Goal: Task Accomplishment & Management: Manage account settings

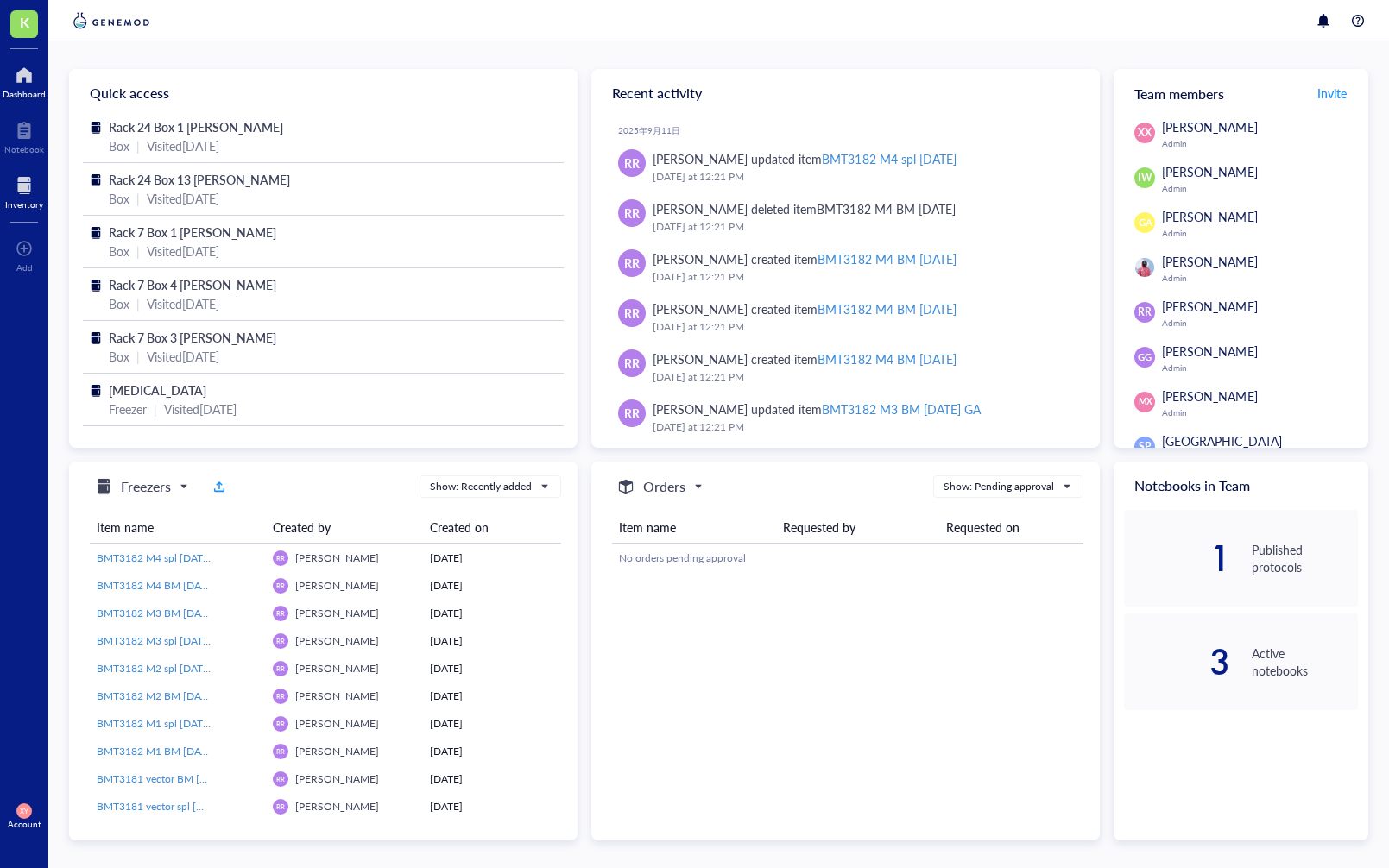
click at [35, 188] on div at bounding box center [24, 185] width 38 height 27
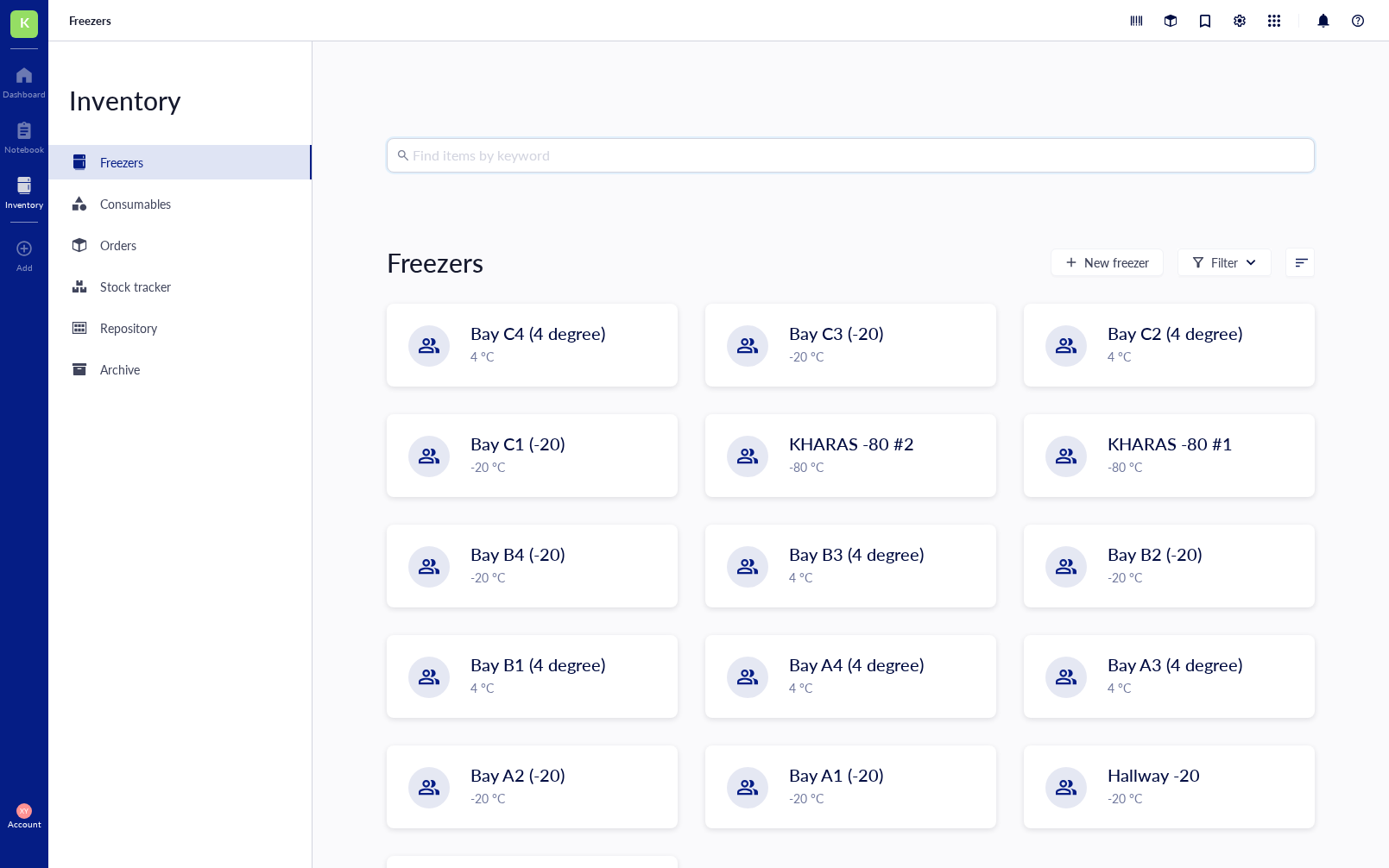
click at [521, 153] on input "search" at bounding box center [858, 154] width 892 height 32
type input "H"
type input "m"
type input "MSI2"
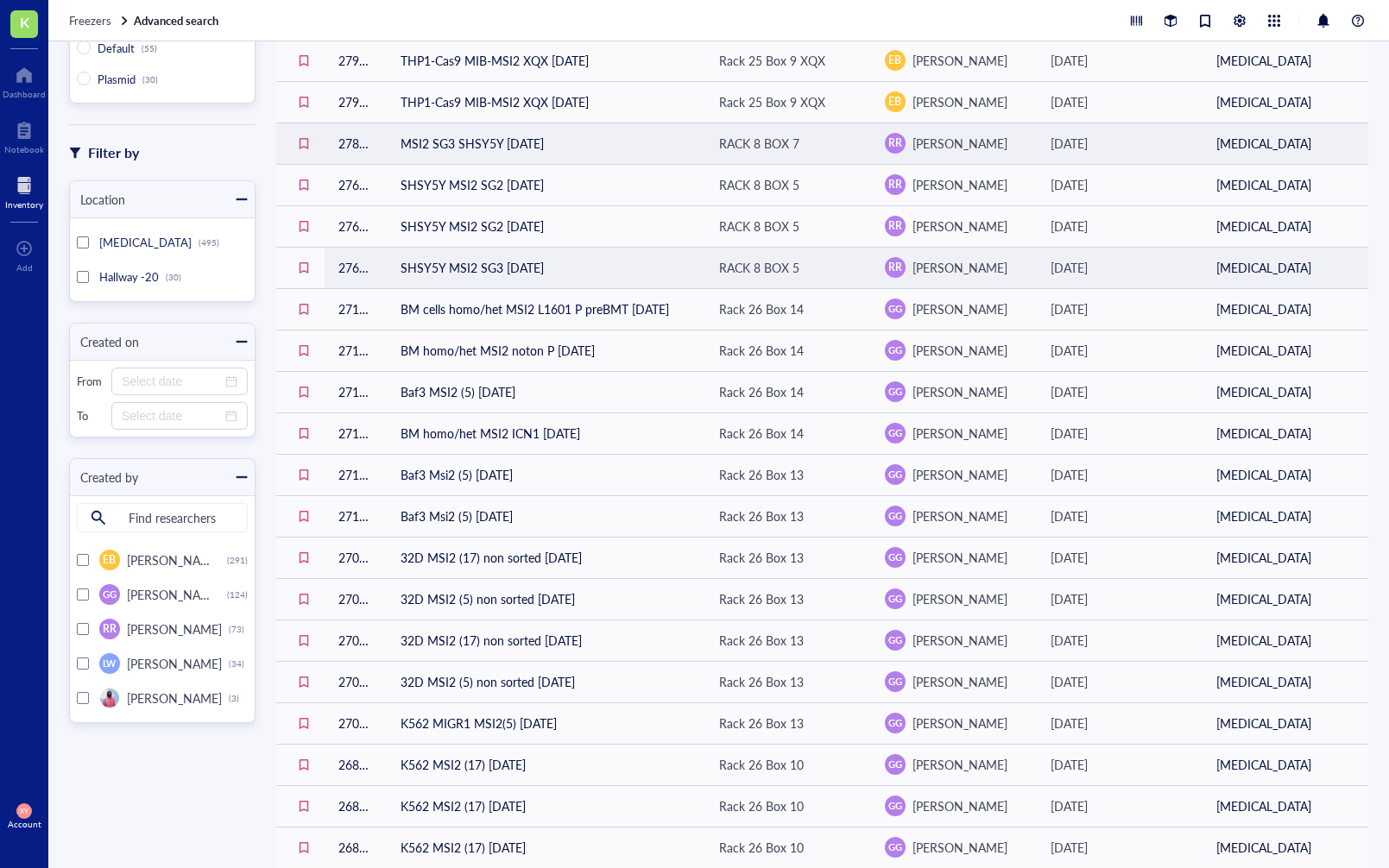
scroll to position [382, 0]
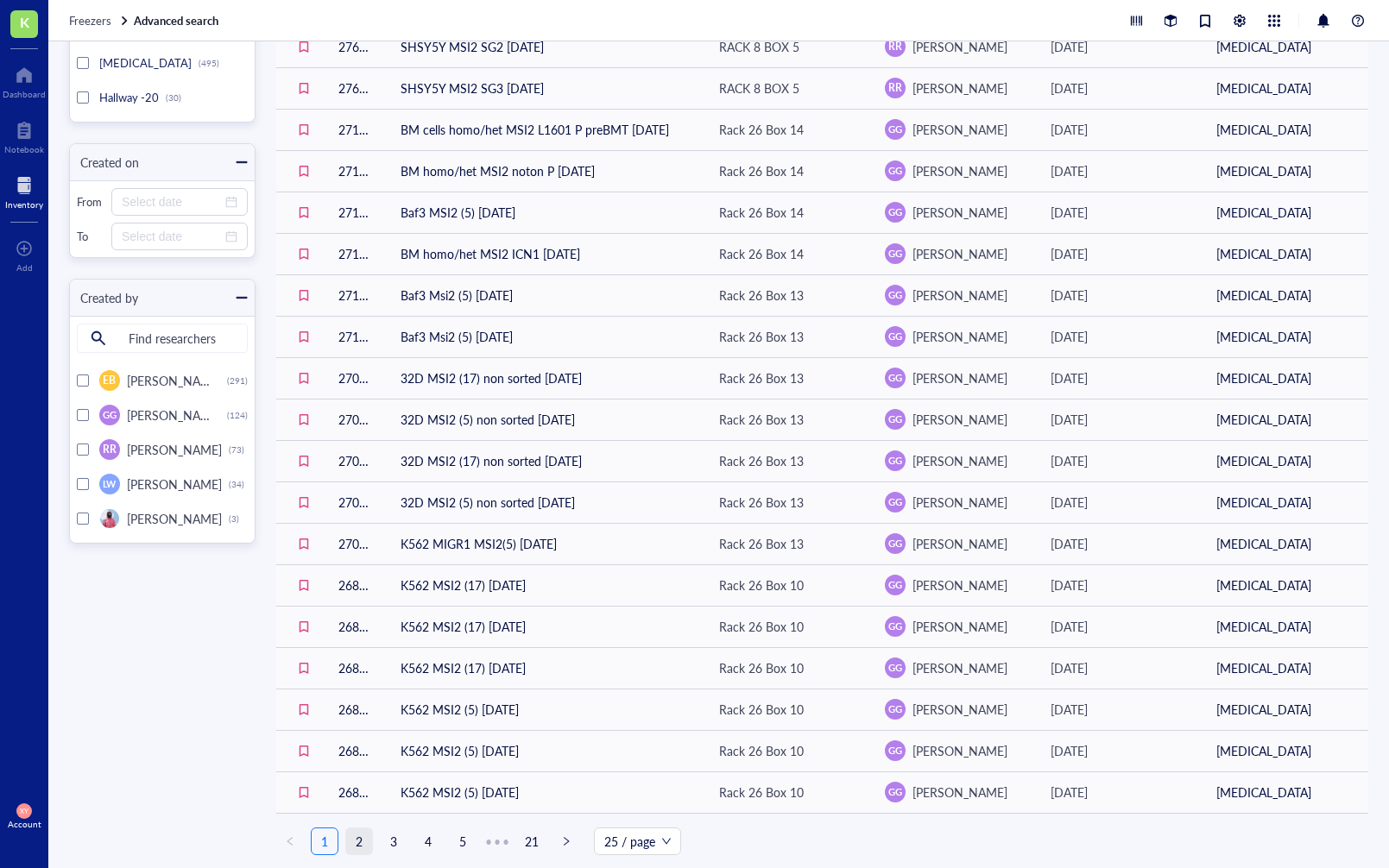
click at [364, 843] on link "2" at bounding box center [360, 842] width 26 height 26
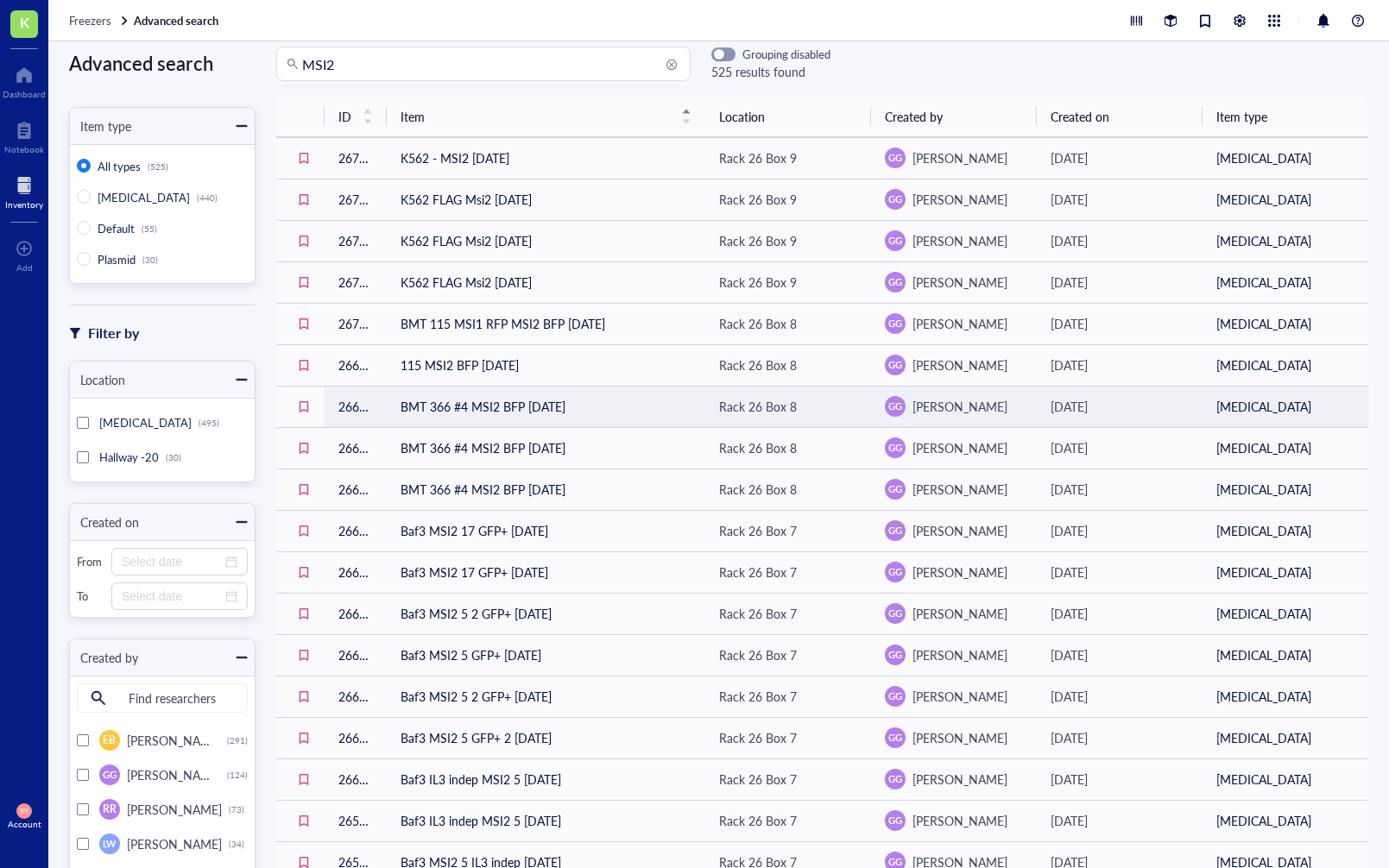
scroll to position [382, 0]
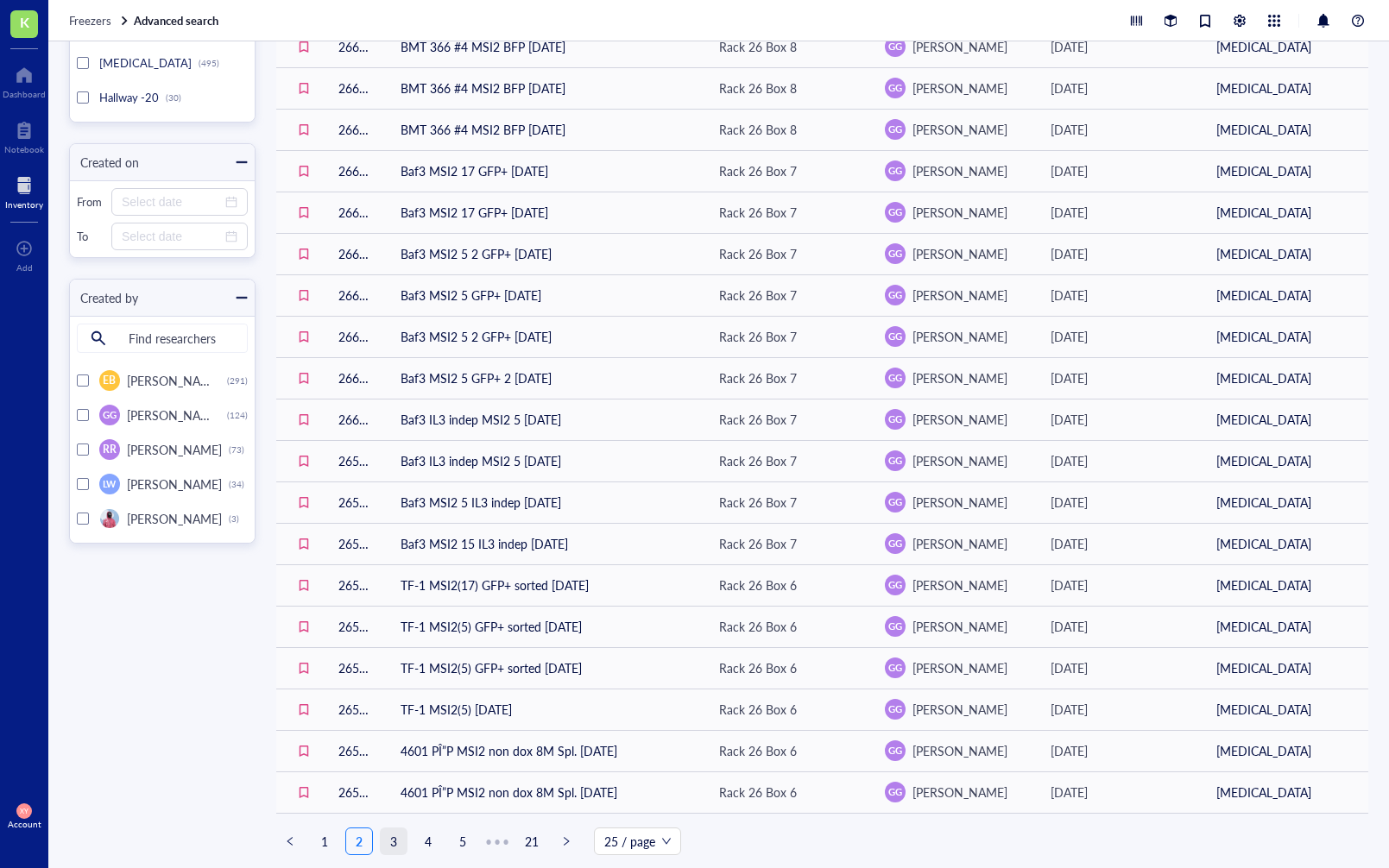
click at [395, 846] on link "3" at bounding box center [394, 842] width 26 height 26
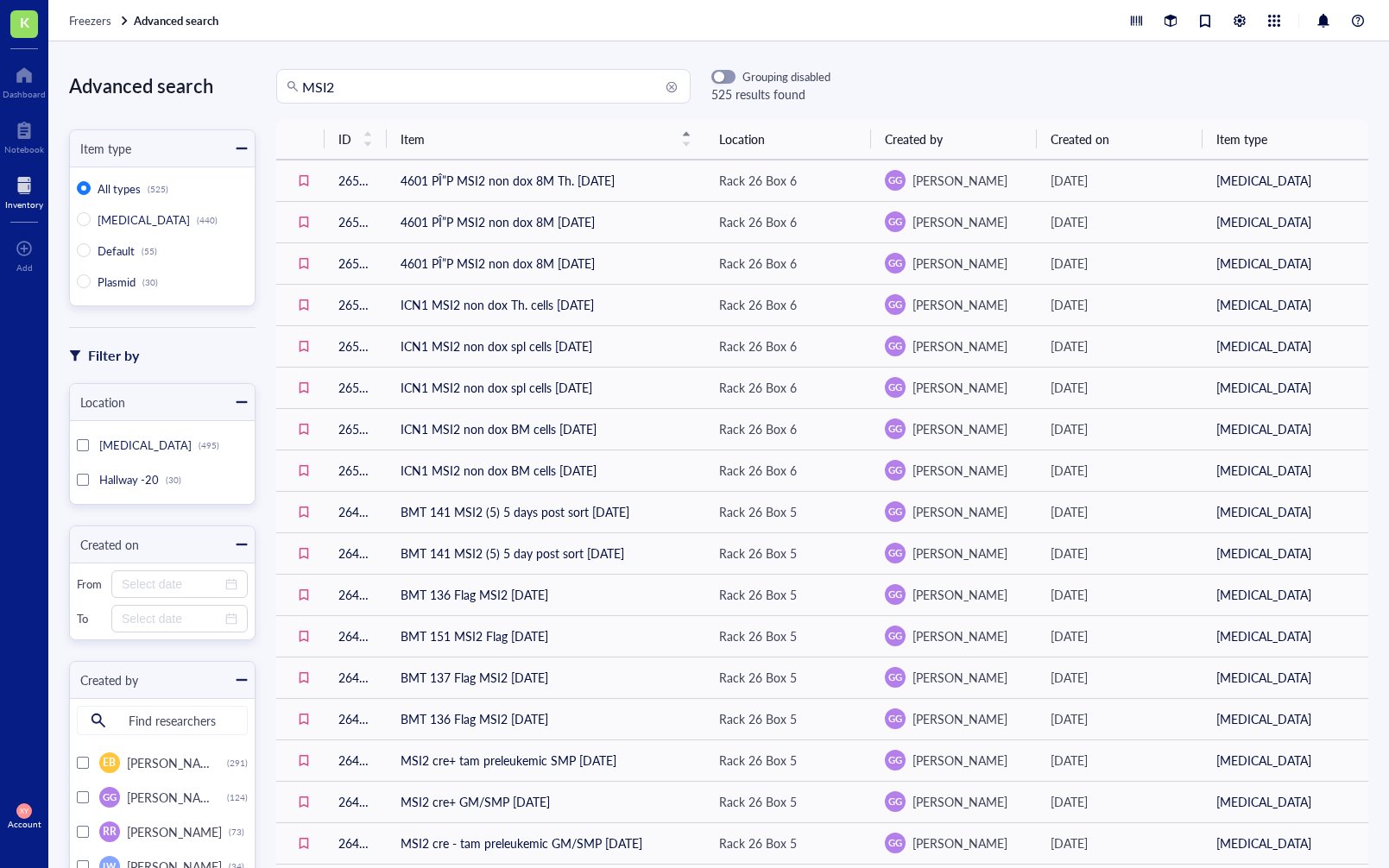
click at [303, 89] on input "MSI2" at bounding box center [490, 86] width 378 height 32
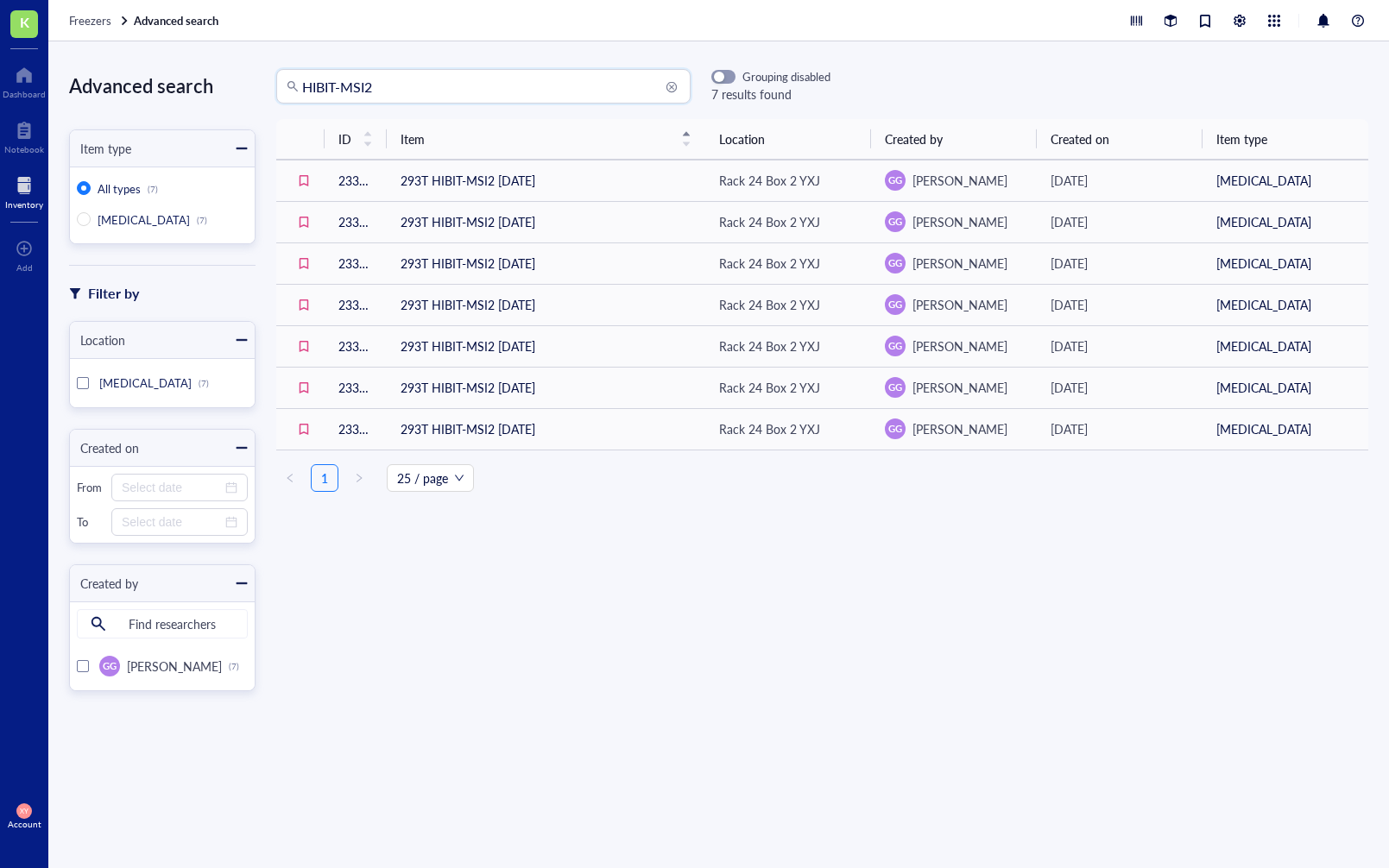
drag, startPoint x: 342, startPoint y: 86, endPoint x: 254, endPoint y: 79, distance: 88.3
click at [255, 79] on div "HIBIT-MSI2 HIBIT-MSI2 Grouping disabled 7 results found" at bounding box center [543, 86] width 575 height 34
click at [347, 85] on input "MSI2" at bounding box center [490, 86] width 378 height 32
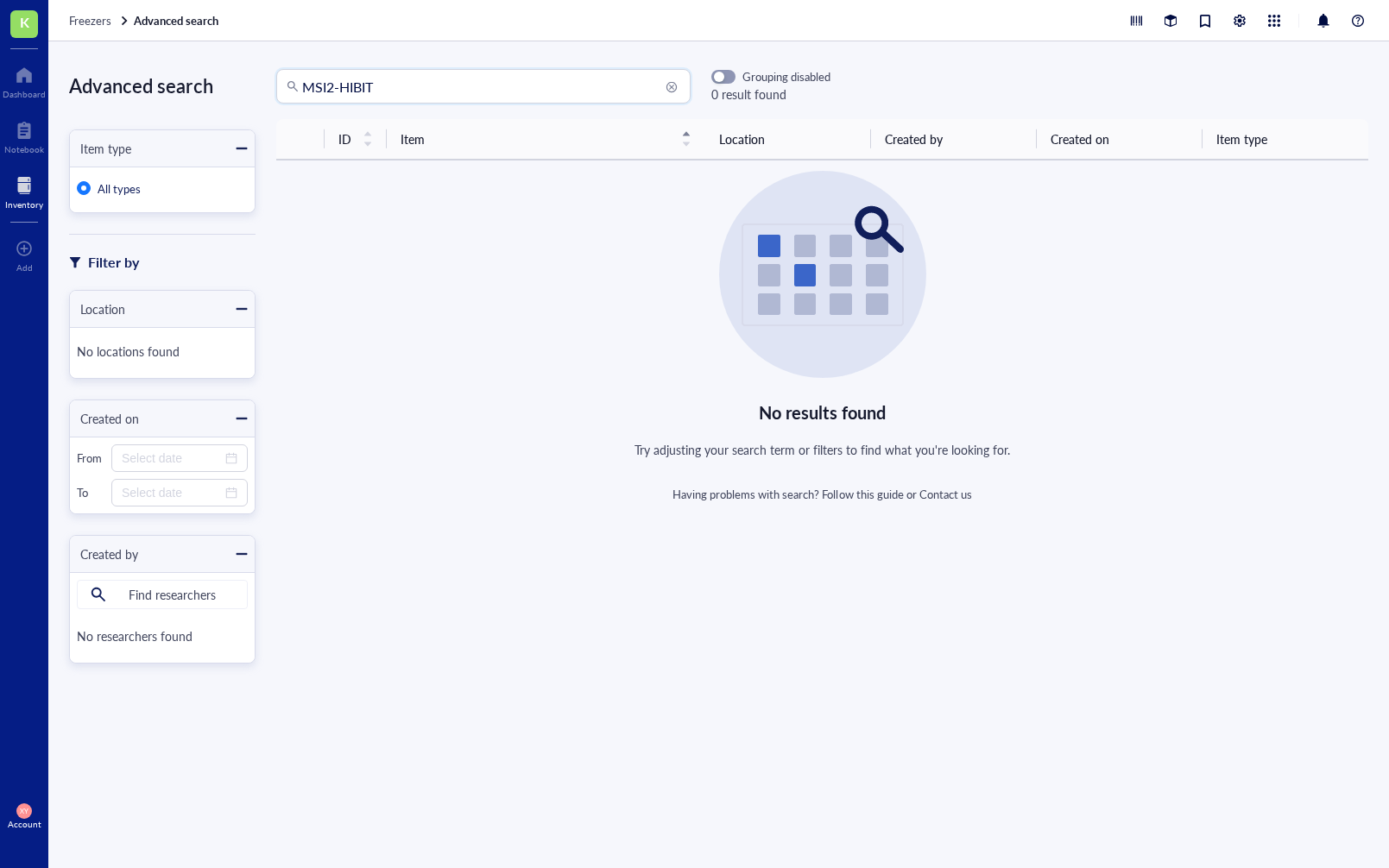
drag, startPoint x: 407, startPoint y: 89, endPoint x: 340, endPoint y: 90, distance: 67.0
click at [340, 90] on input "MSI2-HIBIT" at bounding box center [490, 86] width 378 height 32
click at [334, 82] on input "MSI2-HIBIT" at bounding box center [490, 86] width 378 height 32
drag, startPoint x: 339, startPoint y: 83, endPoint x: 261, endPoint y: 82, distance: 78.0
click at [258, 82] on div "MSI2-HIBIT MSI2-HIBIT Grouping disabled 0 result found" at bounding box center [543, 86] width 575 height 34
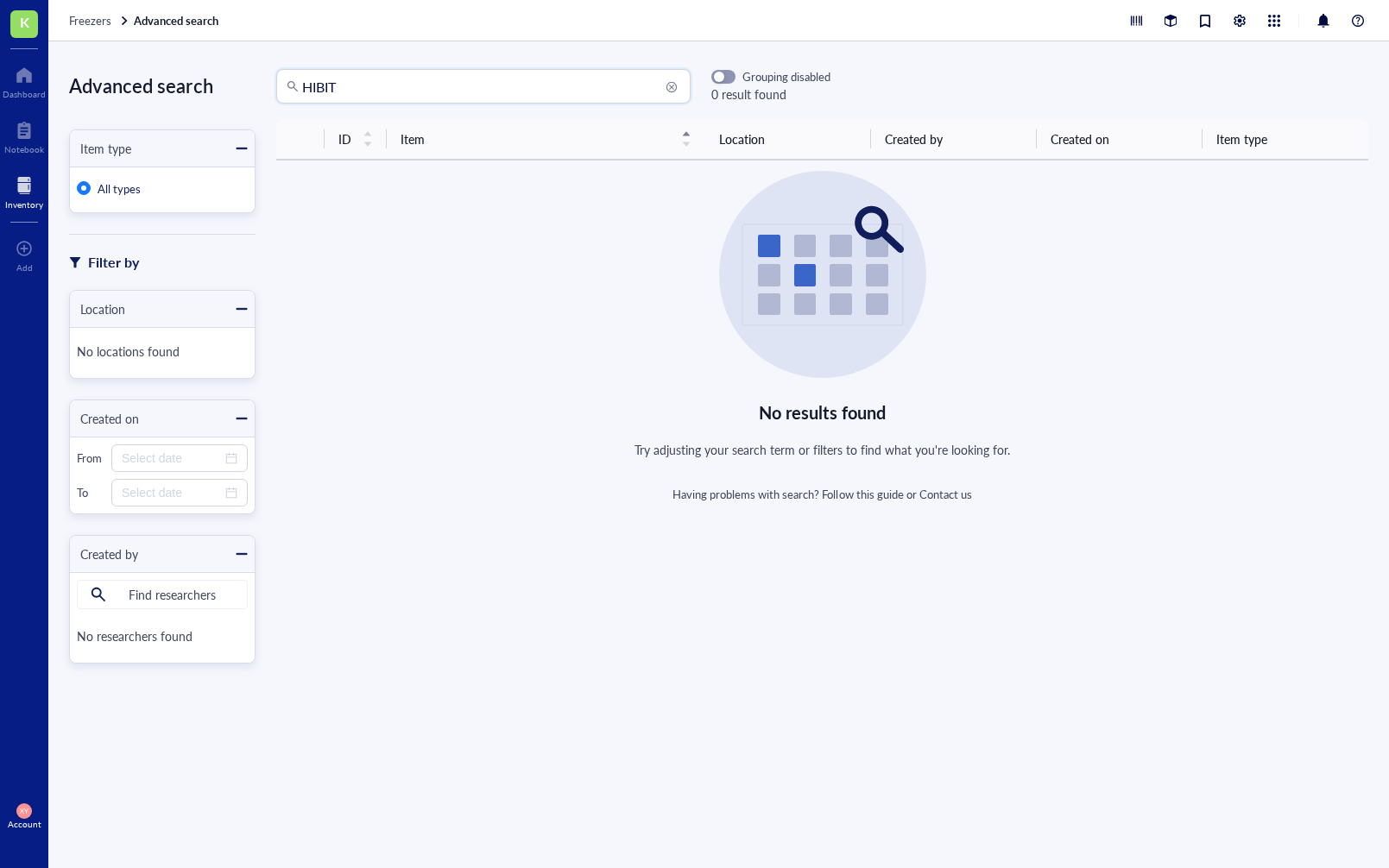
type input "HIBIT"
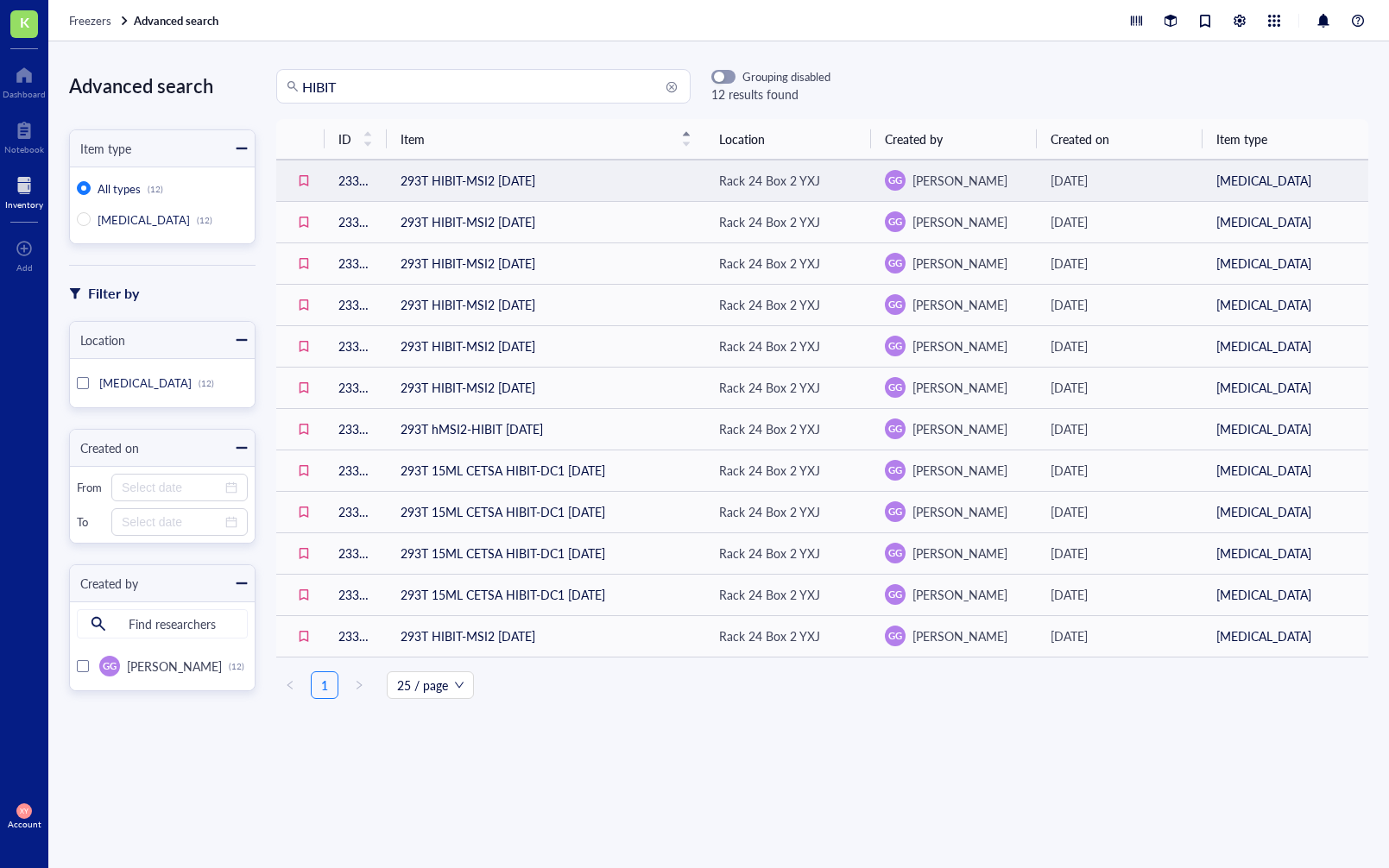
click at [451, 180] on td "293T HIBIT-MSI2 [DATE]" at bounding box center [545, 180] width 318 height 41
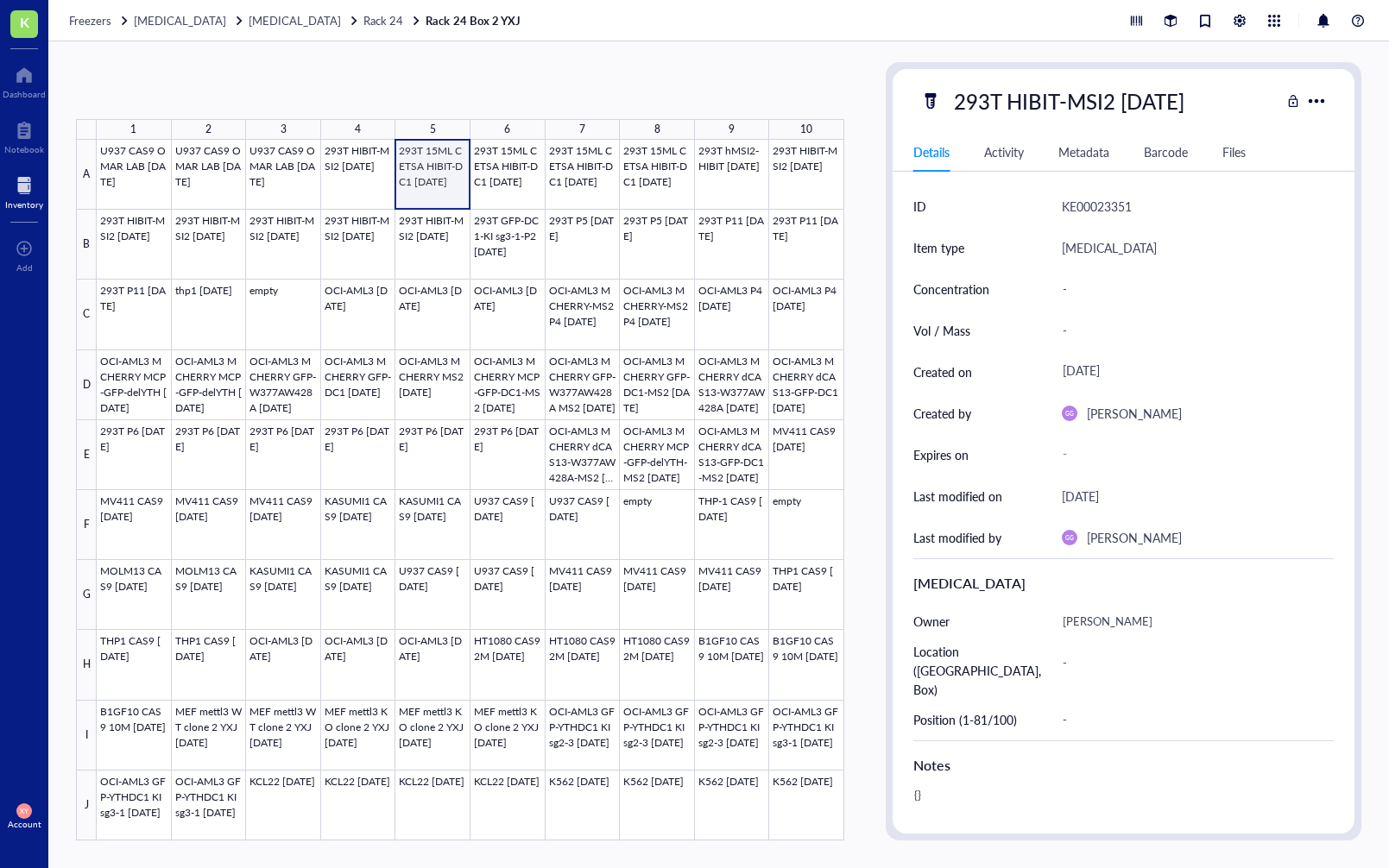
click at [432, 173] on div at bounding box center [470, 489] width 747 height 701
click at [502, 173] on div at bounding box center [470, 489] width 747 height 701
click at [575, 172] on div at bounding box center [470, 489] width 747 height 701
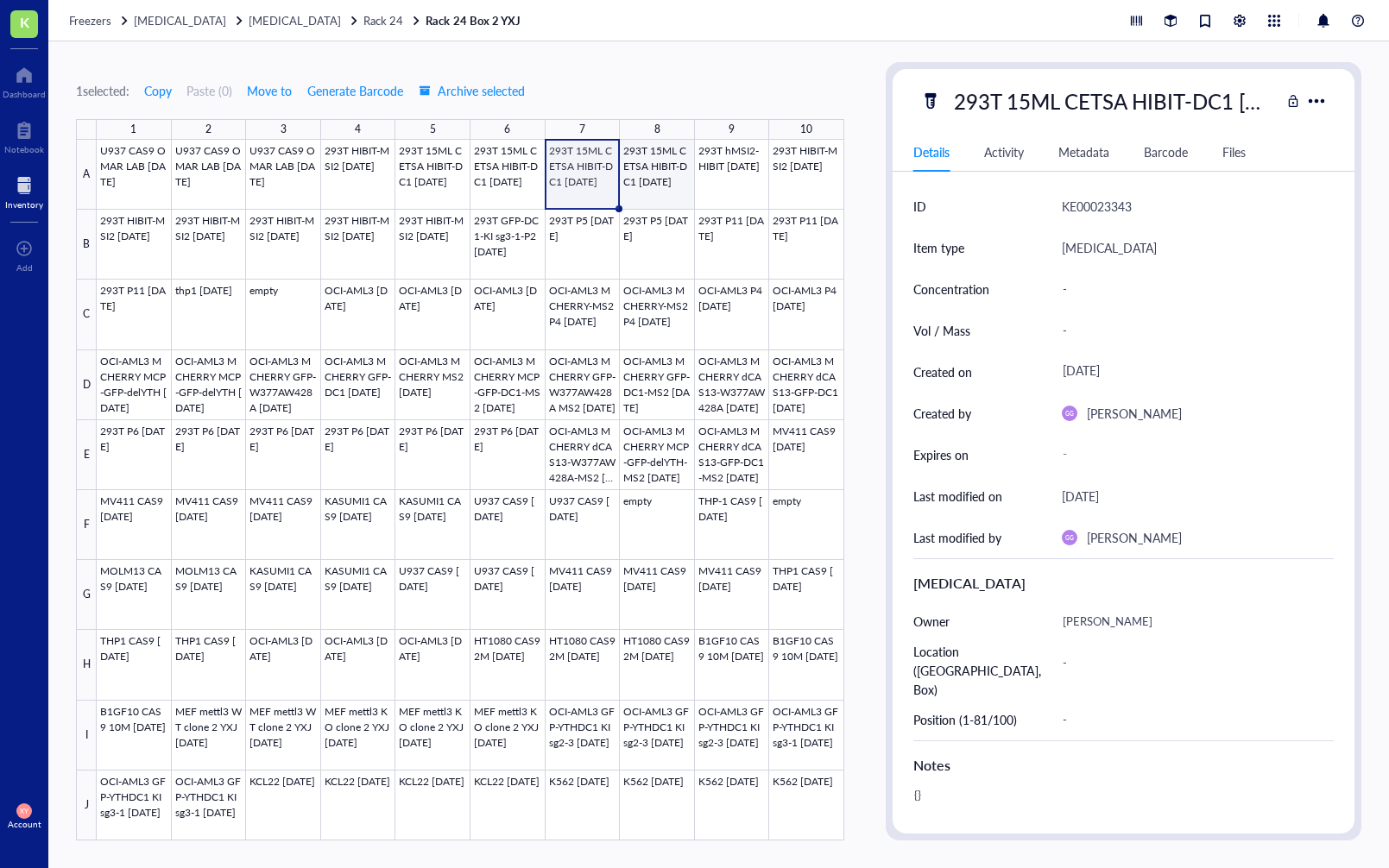
click at [661, 174] on div at bounding box center [470, 489] width 747 height 701
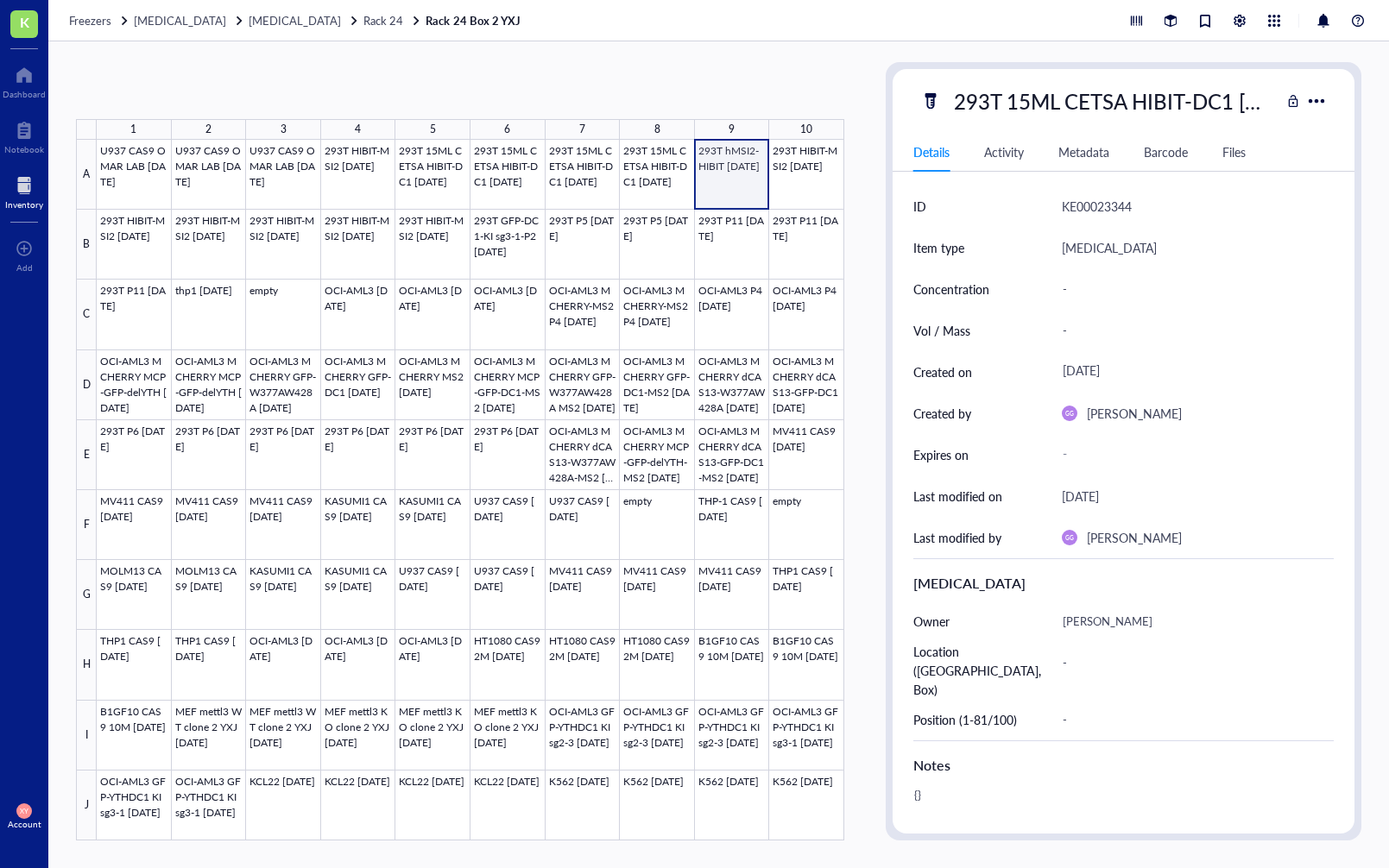
click at [729, 174] on div at bounding box center [470, 489] width 747 height 701
click at [118, 235] on div at bounding box center [470, 489] width 747 height 701
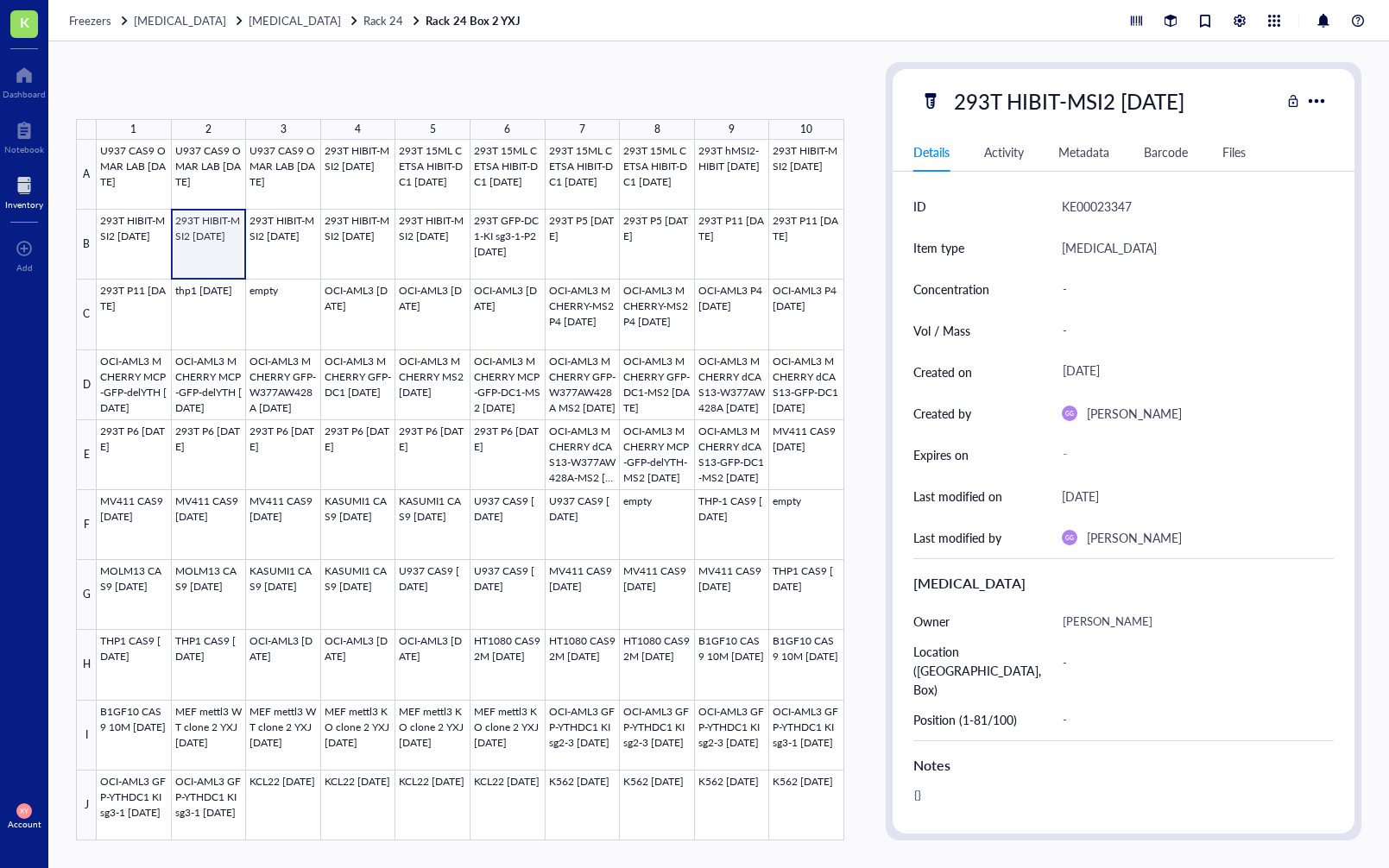
click at [200, 236] on div at bounding box center [470, 489] width 747 height 701
click at [289, 237] on div at bounding box center [470, 489] width 747 height 701
click at [353, 236] on div at bounding box center [470, 489] width 747 height 701
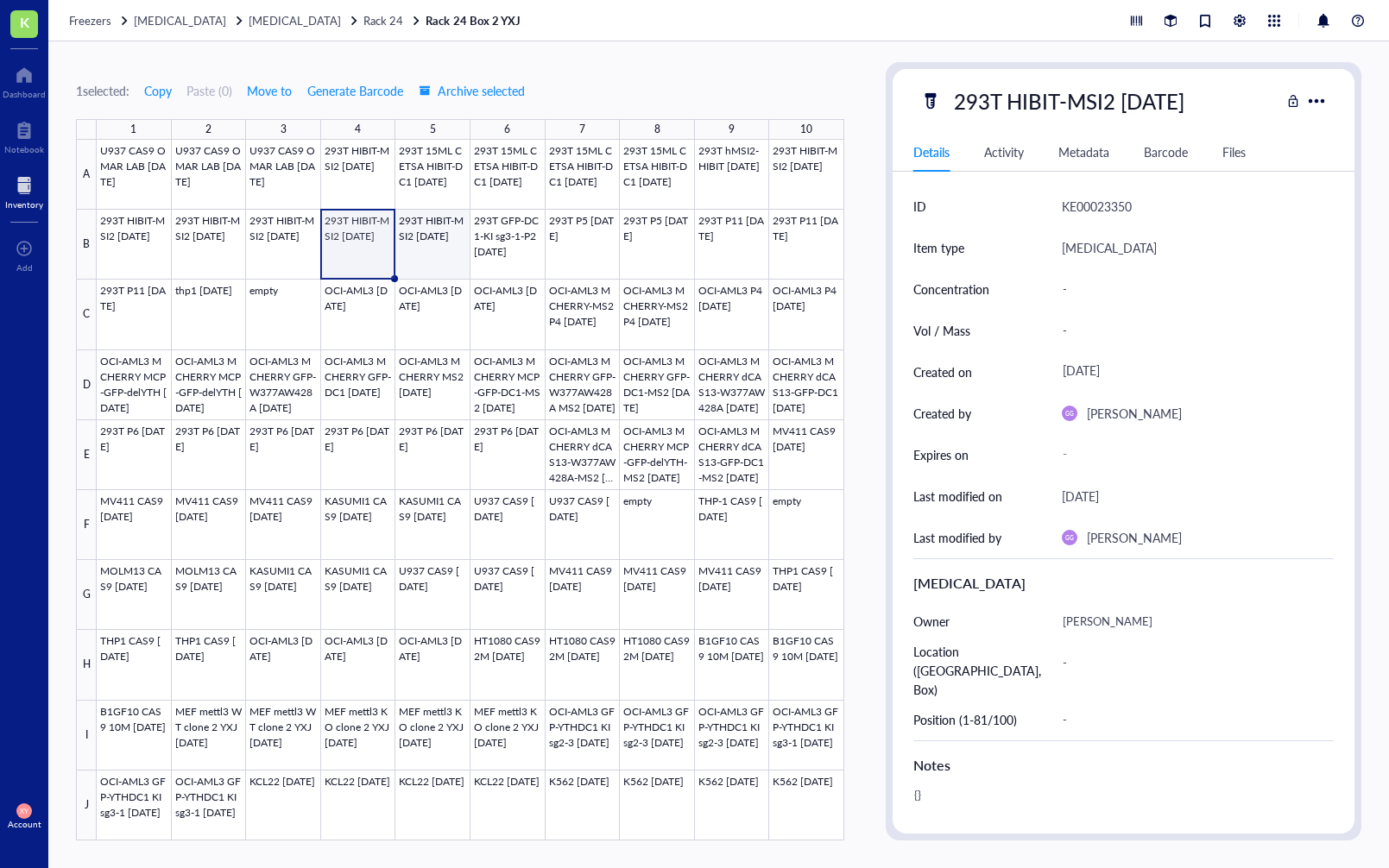
click at [427, 241] on div at bounding box center [470, 489] width 747 height 701
click at [766, 68] on div "1 selected: Copy Paste ( 0 ) Move to Generate Barcode Archive selected 1 2 3 4 …" at bounding box center [460, 452] width 768 height 779
click at [27, 27] on span "K" at bounding box center [25, 22] width 10 height 22
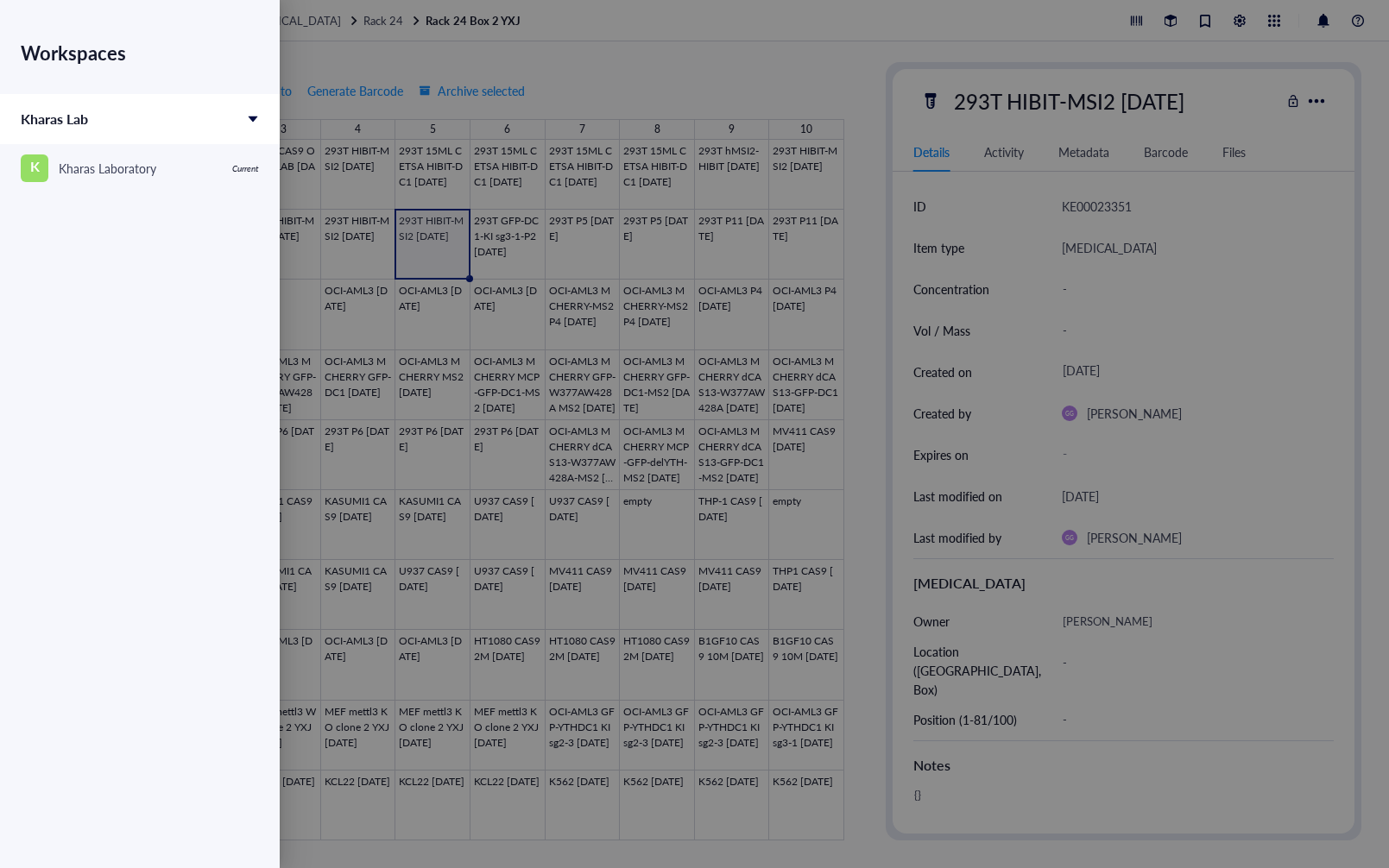
click at [576, 81] on div at bounding box center [694, 434] width 1389 height 868
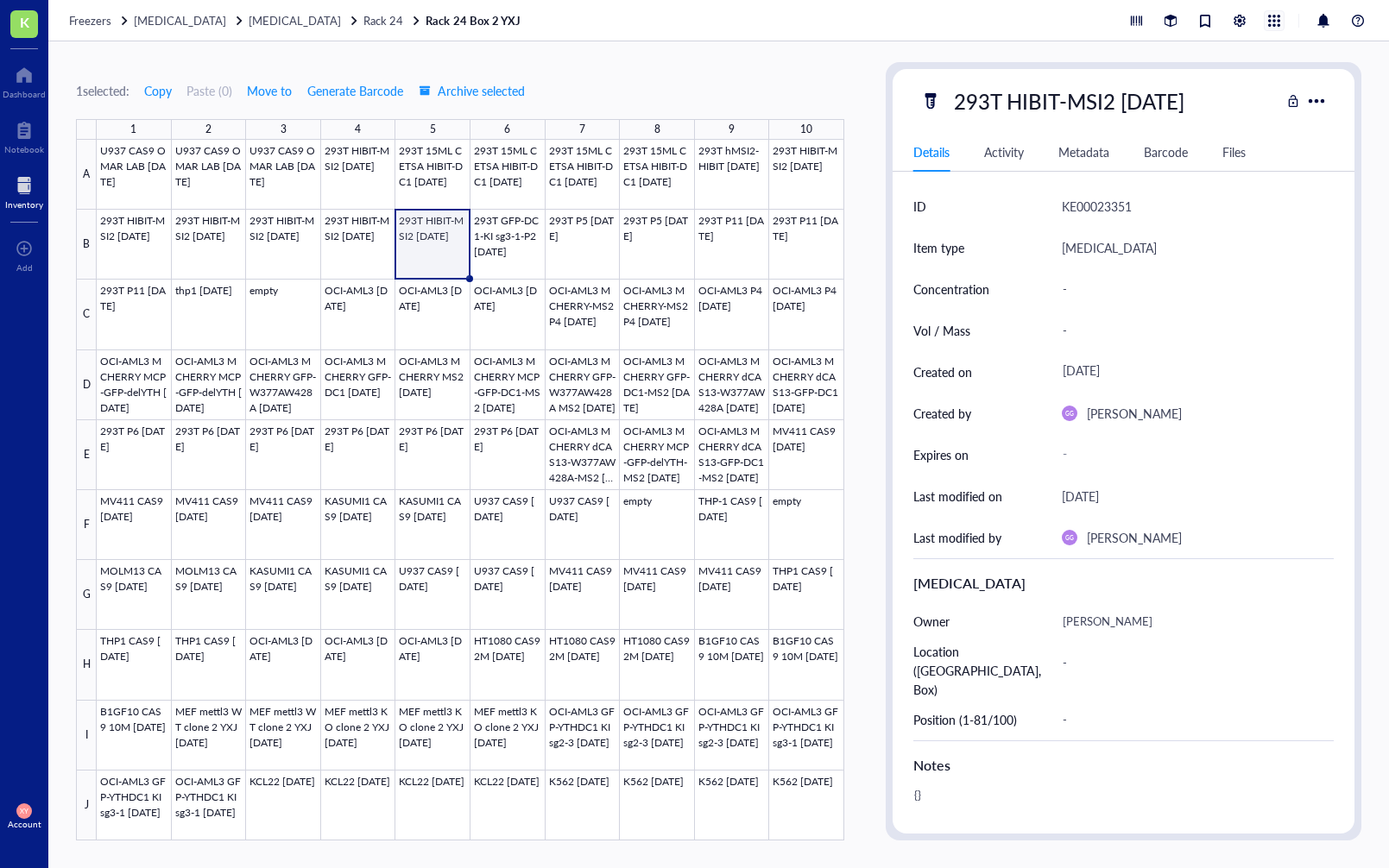
click at [1276, 17] on div at bounding box center [1274, 21] width 19 height 19
click at [1246, 16] on div at bounding box center [1240, 21] width 19 height 19
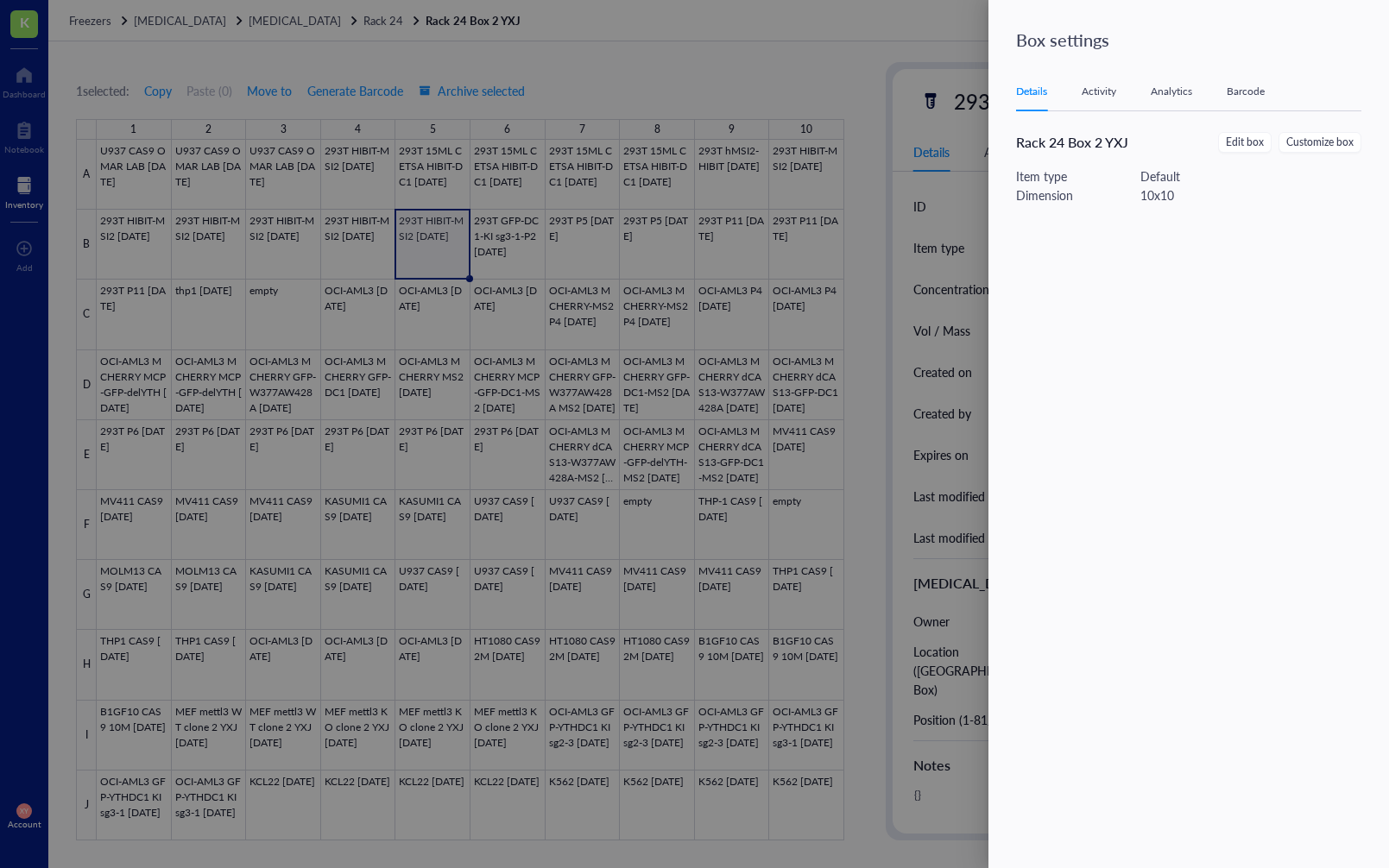
click at [18, 21] on div at bounding box center [694, 434] width 1389 height 868
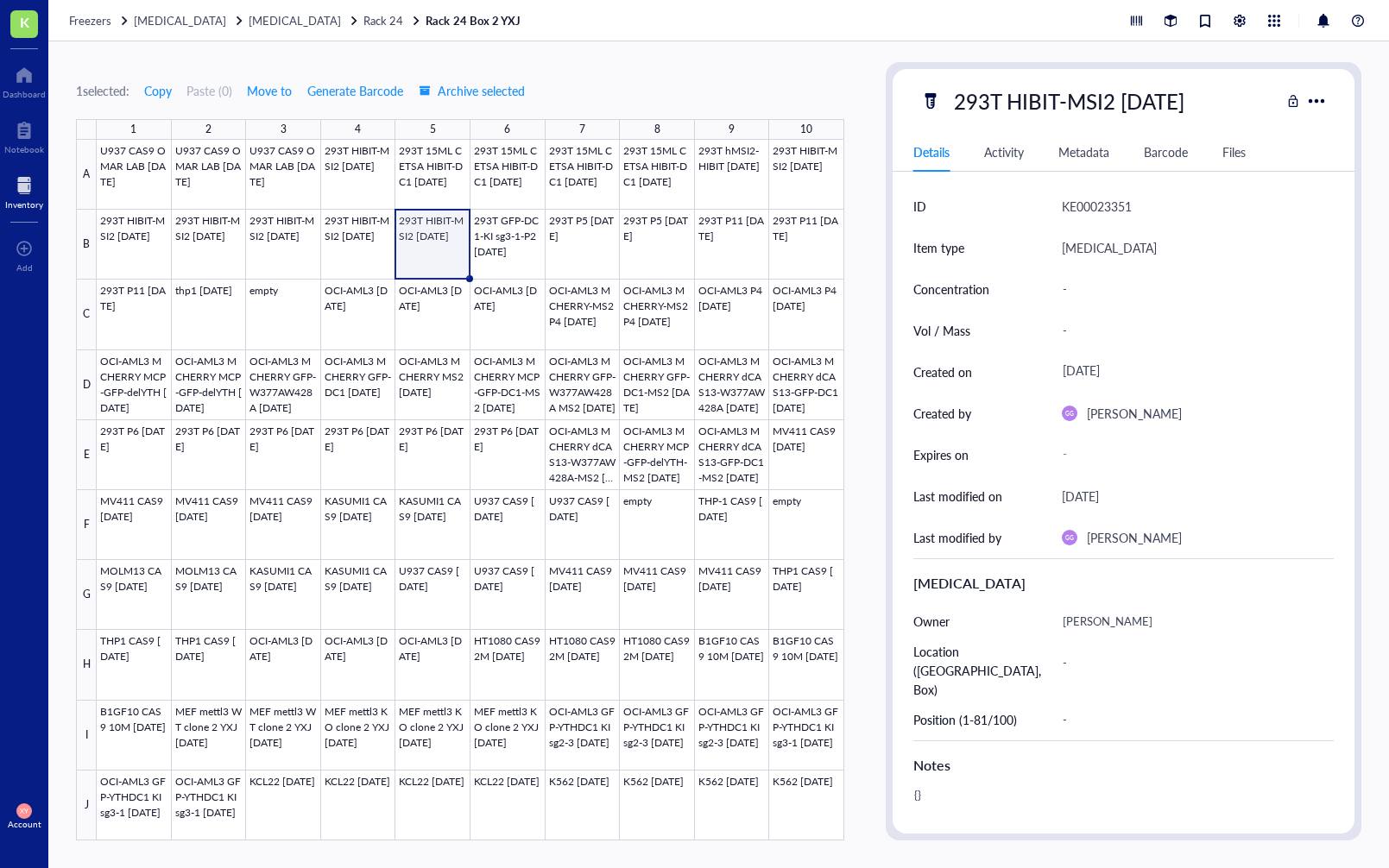
click at [24, 29] on span "K" at bounding box center [25, 22] width 10 height 22
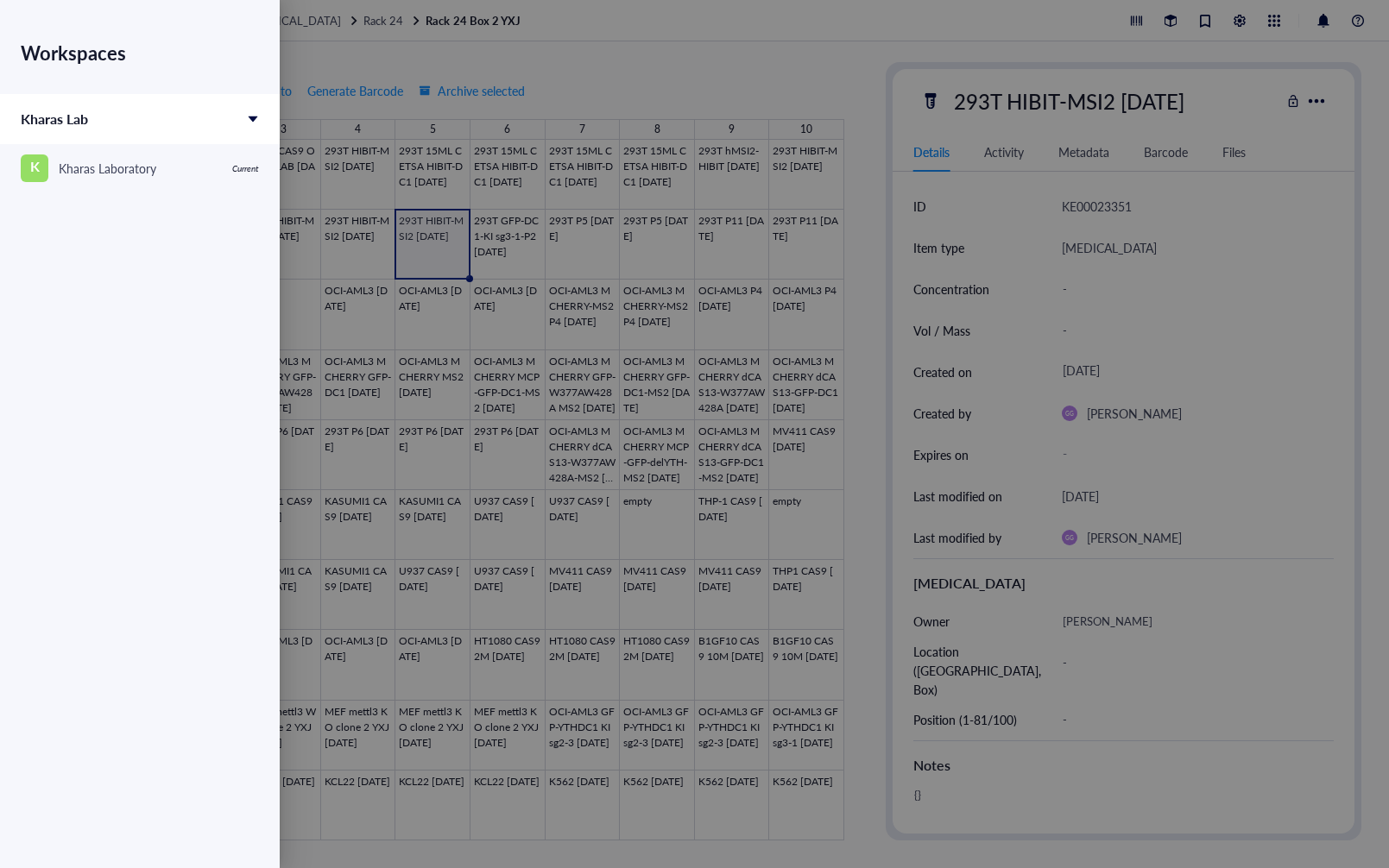
click at [149, 128] on div "Kharas Lab" at bounding box center [139, 118] width 280 height 50
click at [128, 162] on div "Kharas Laboratory" at bounding box center [107, 168] width 97 height 19
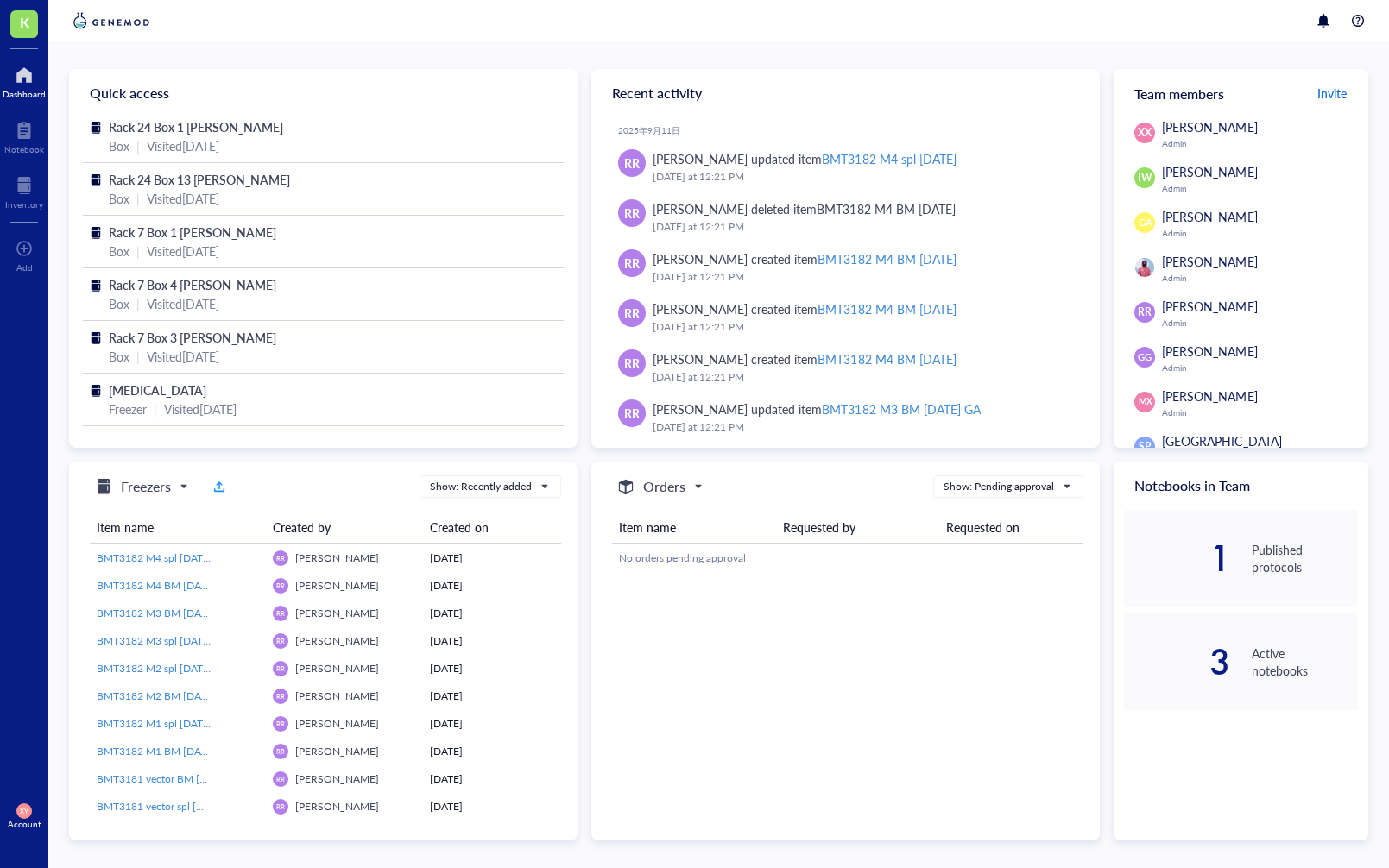
click at [1325, 97] on span "Invite" at bounding box center [1331, 93] width 29 height 18
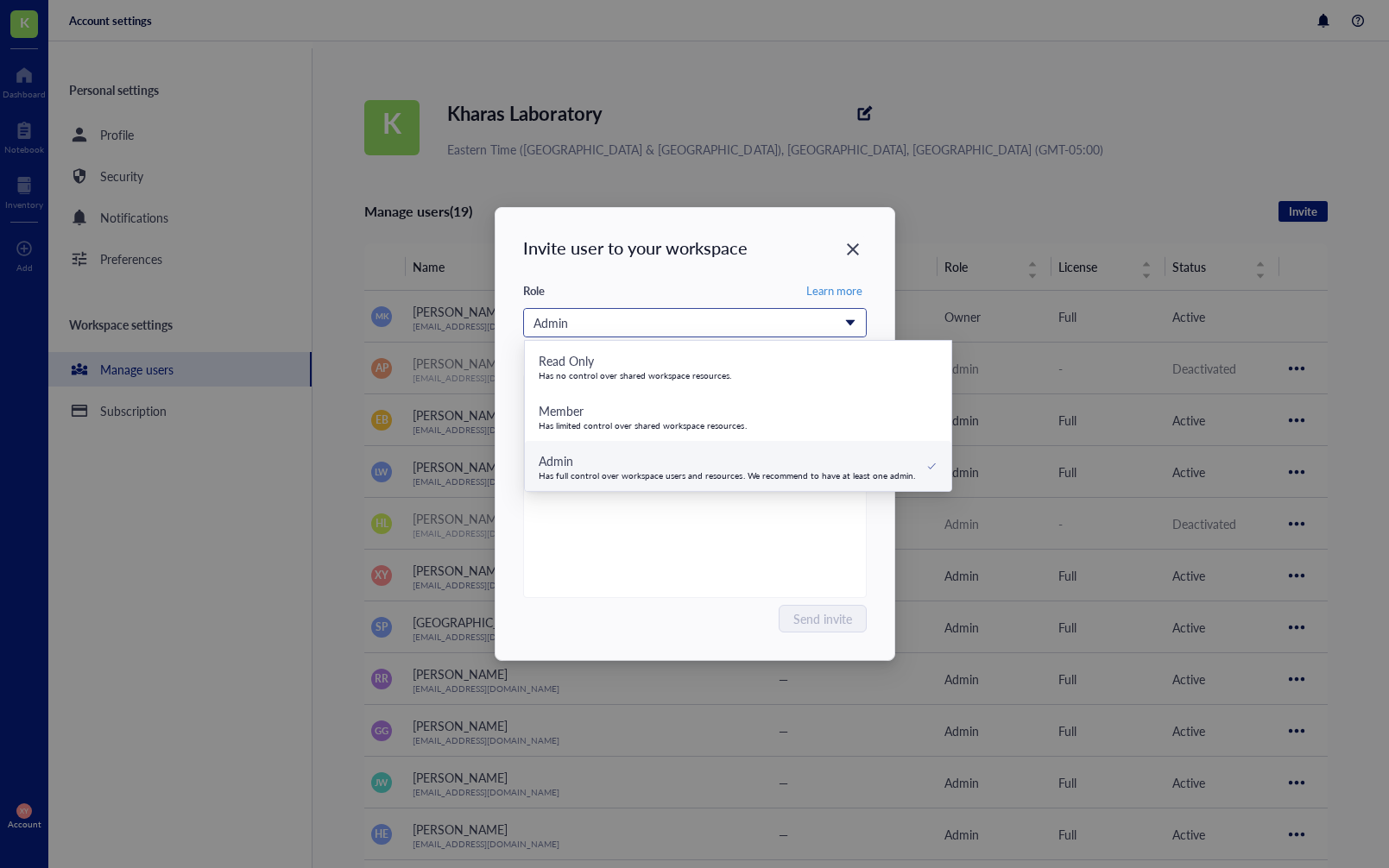
click at [773, 320] on div "Admin" at bounding box center [685, 323] width 303 height 19
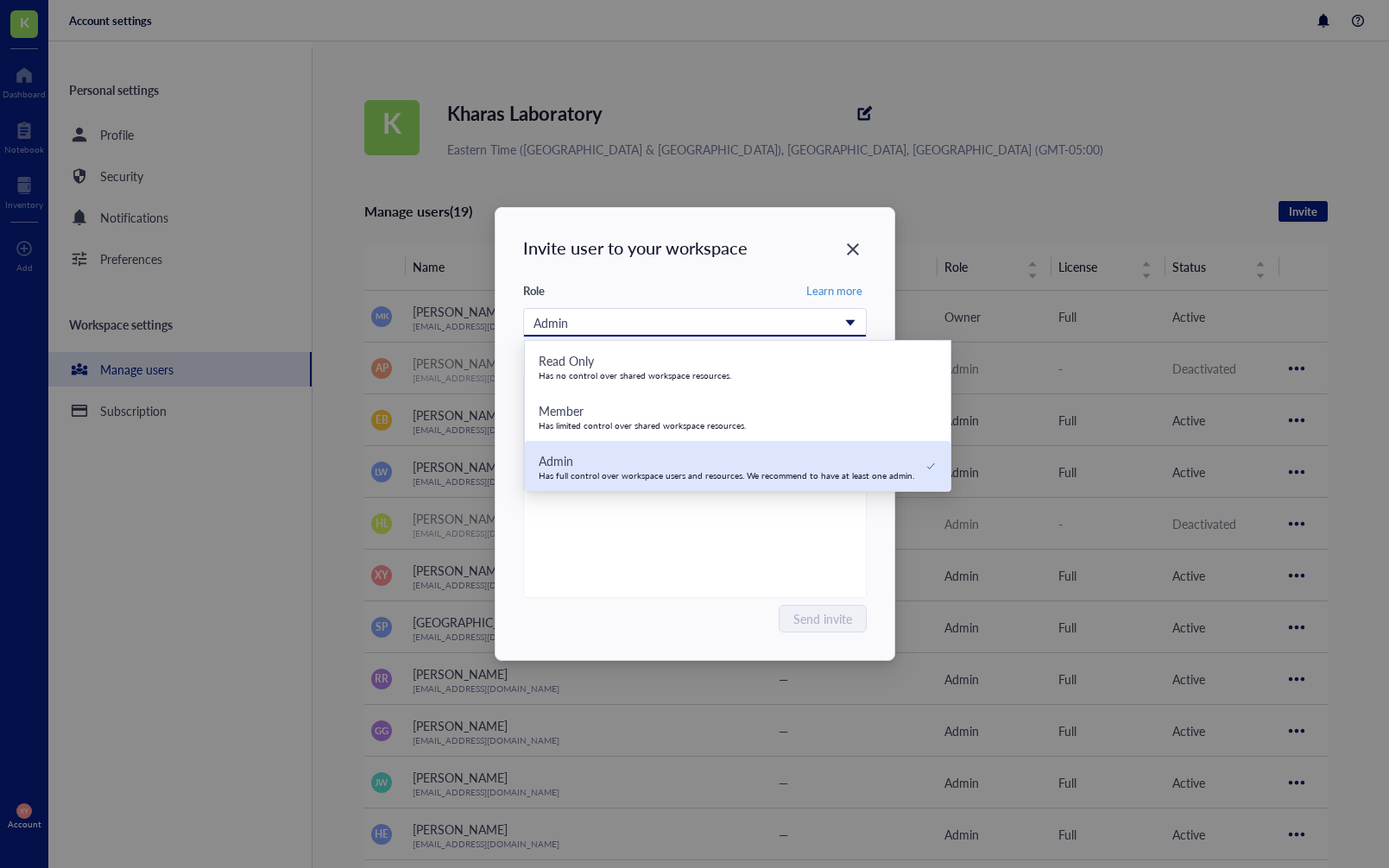
click at [645, 473] on div "Has full control over workspace users and resources. We recommend to have at le…" at bounding box center [726, 475] width 376 height 11
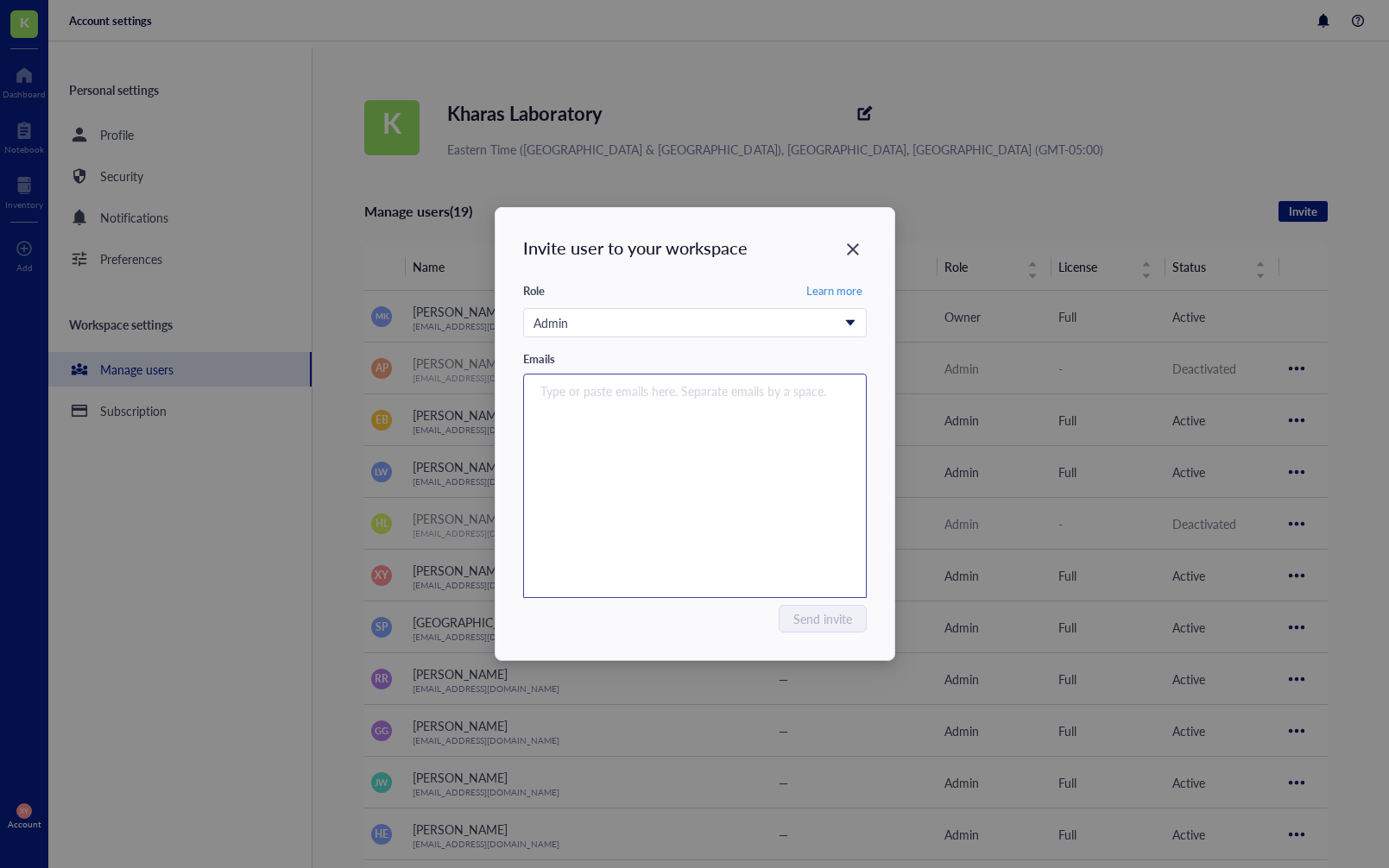
click at [584, 396] on input "search" at bounding box center [691, 391] width 302 height 21
click at [587, 420] on div "Type or paste emails here. Separate emails by a space." at bounding box center [694, 486] width 328 height 216
paste input "liuc11@mskcc.org"
type input "liuc11@mskcc.org"
click at [770, 506] on div "liuc11@mskcc.org" at bounding box center [694, 486] width 328 height 216
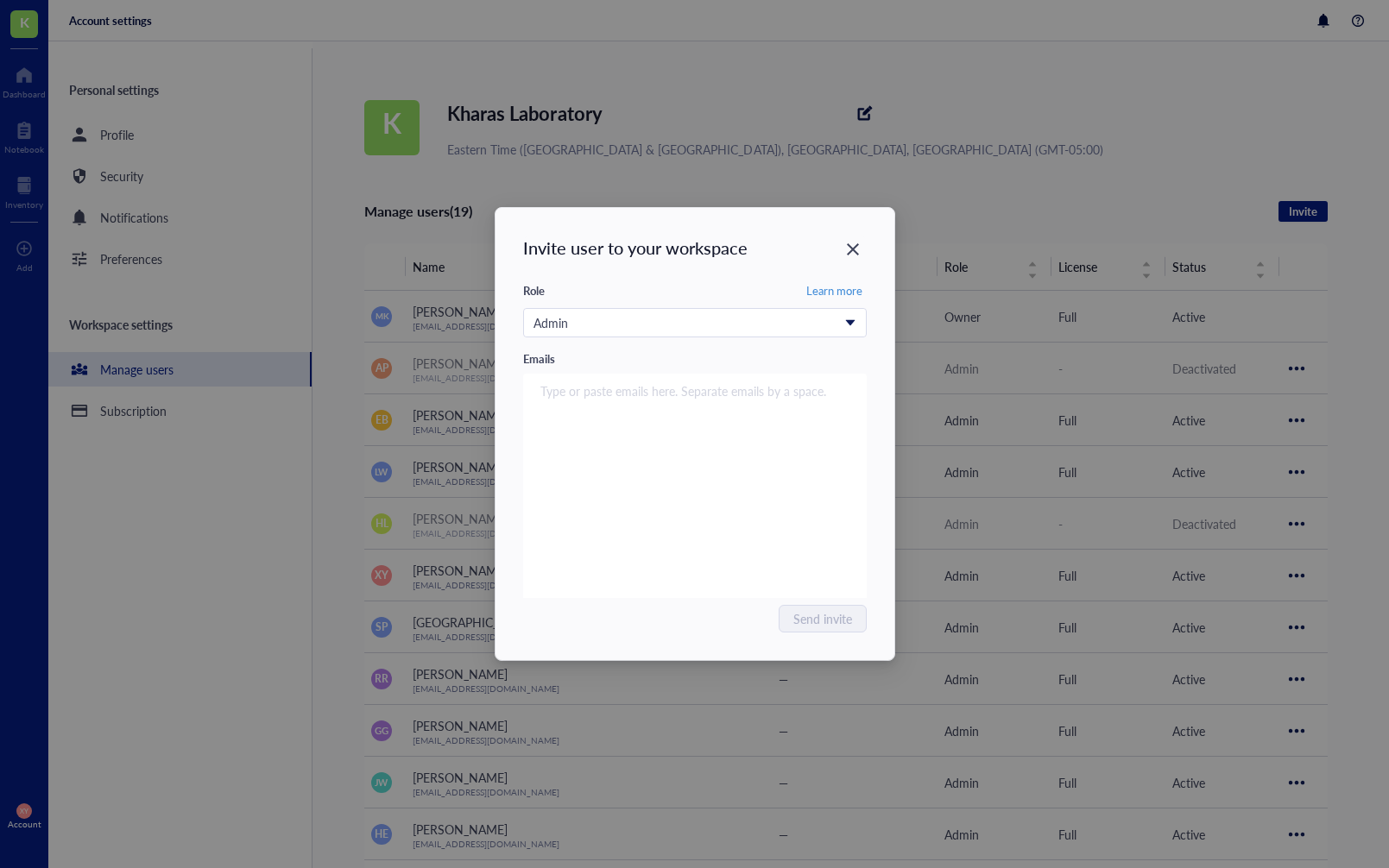
click at [721, 621] on div "Send invite" at bounding box center [694, 618] width 344 height 27
click at [591, 401] on input "search" at bounding box center [691, 391] width 302 height 21
paste input "liuc11@mskcc.org"
type input "liuc11@mskcc.org"
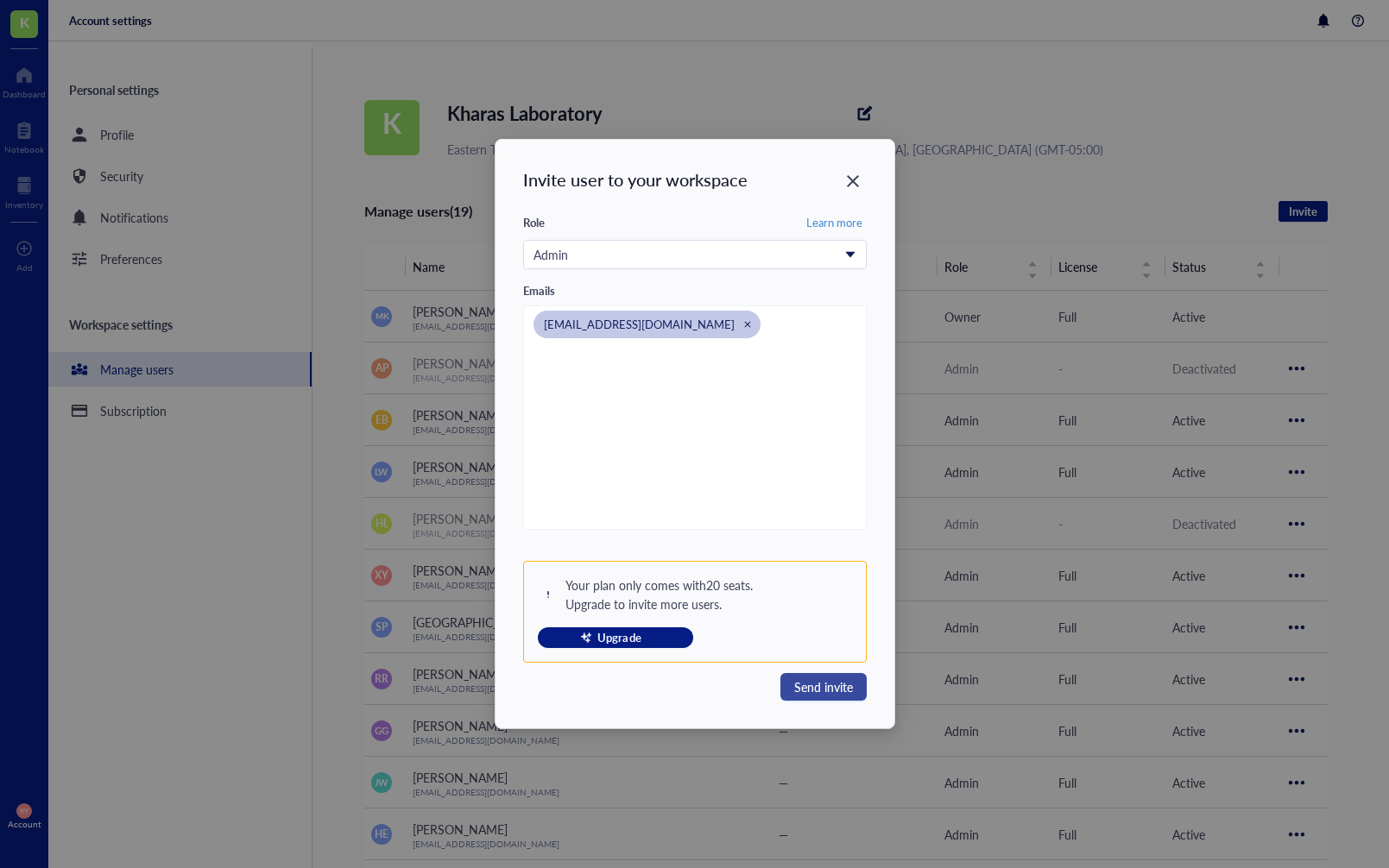
click at [825, 684] on span "Send invite" at bounding box center [823, 687] width 59 height 19
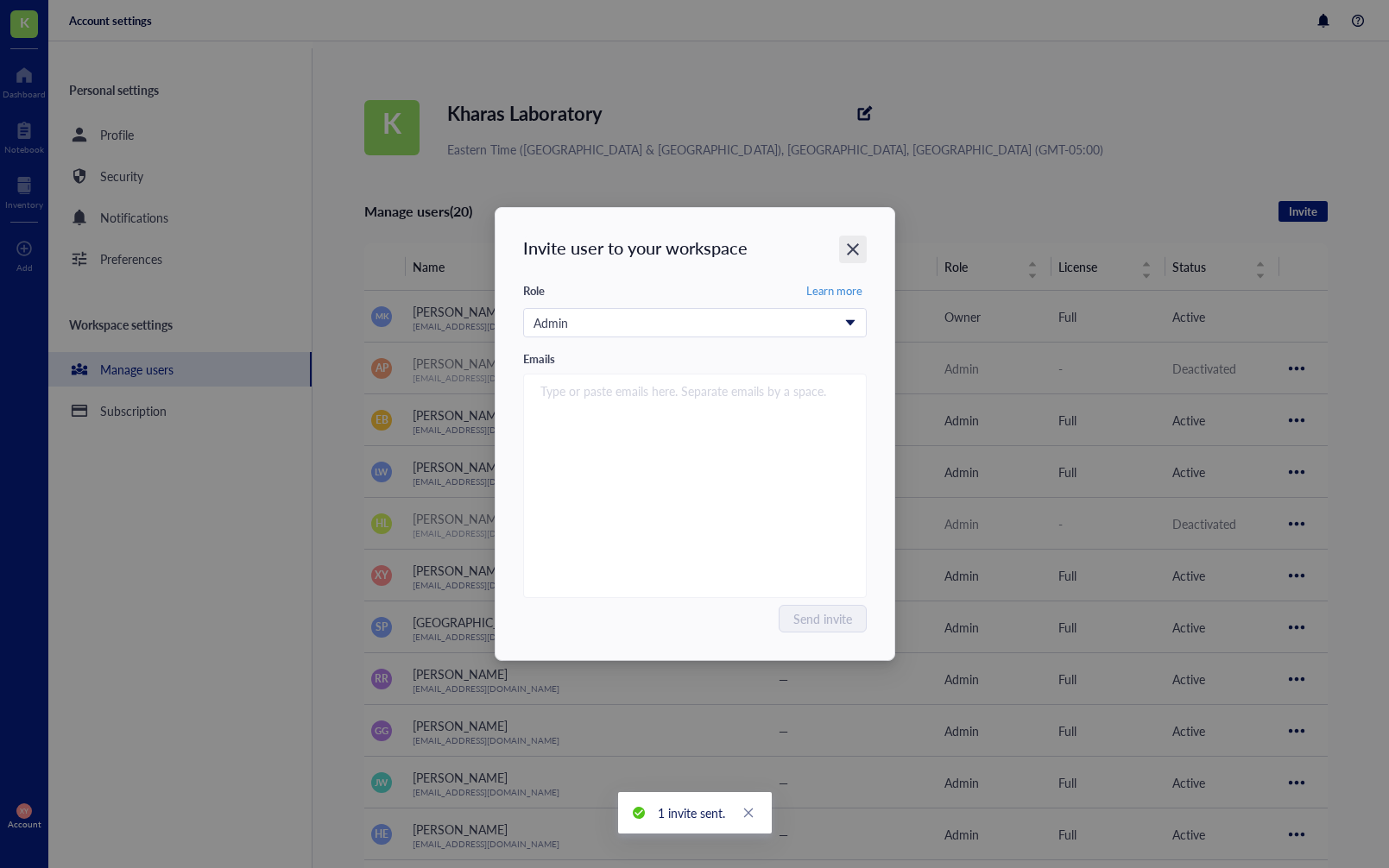
click at [854, 246] on icon "Close" at bounding box center [853, 250] width 12 height 12
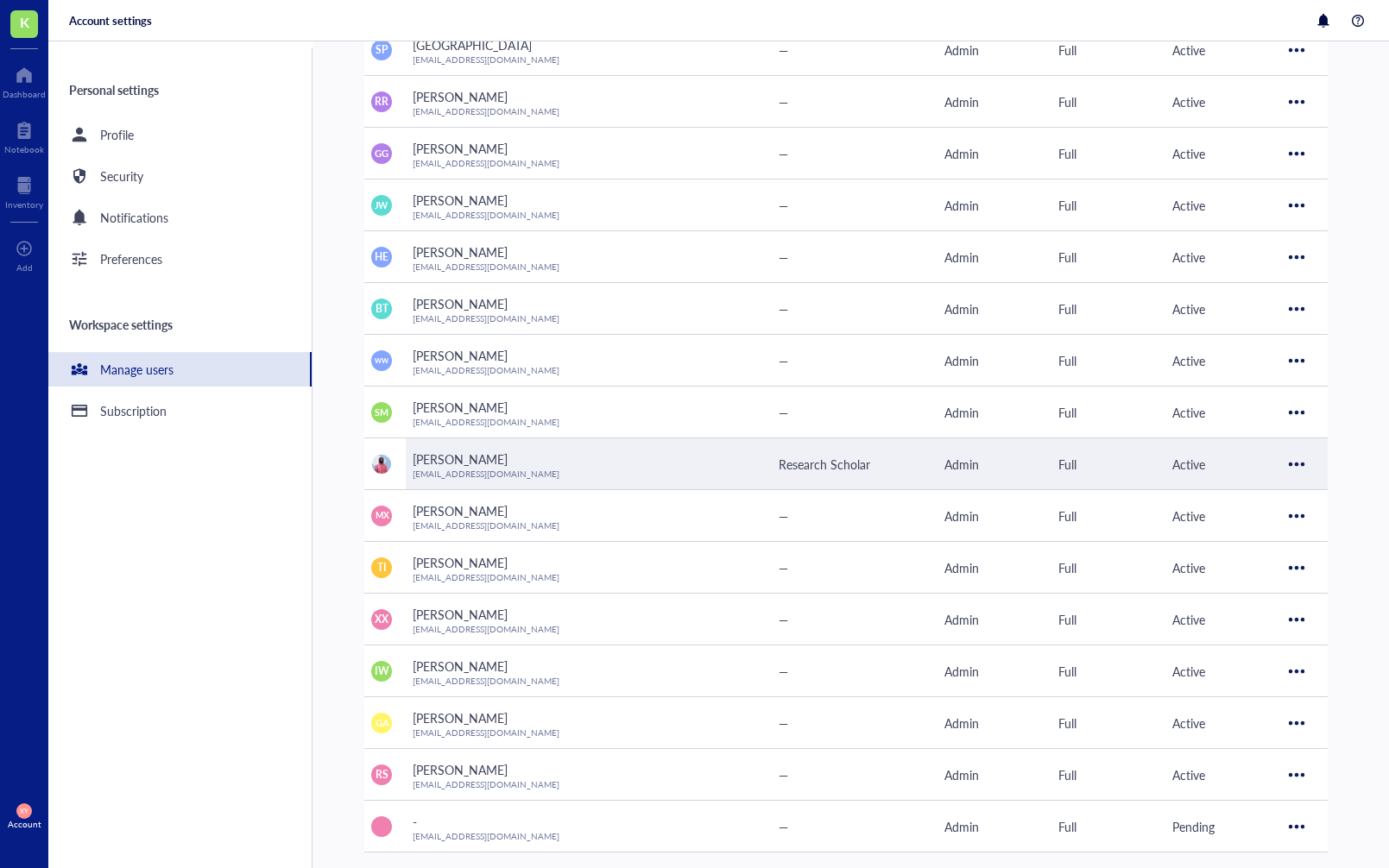
scroll to position [589, 0]
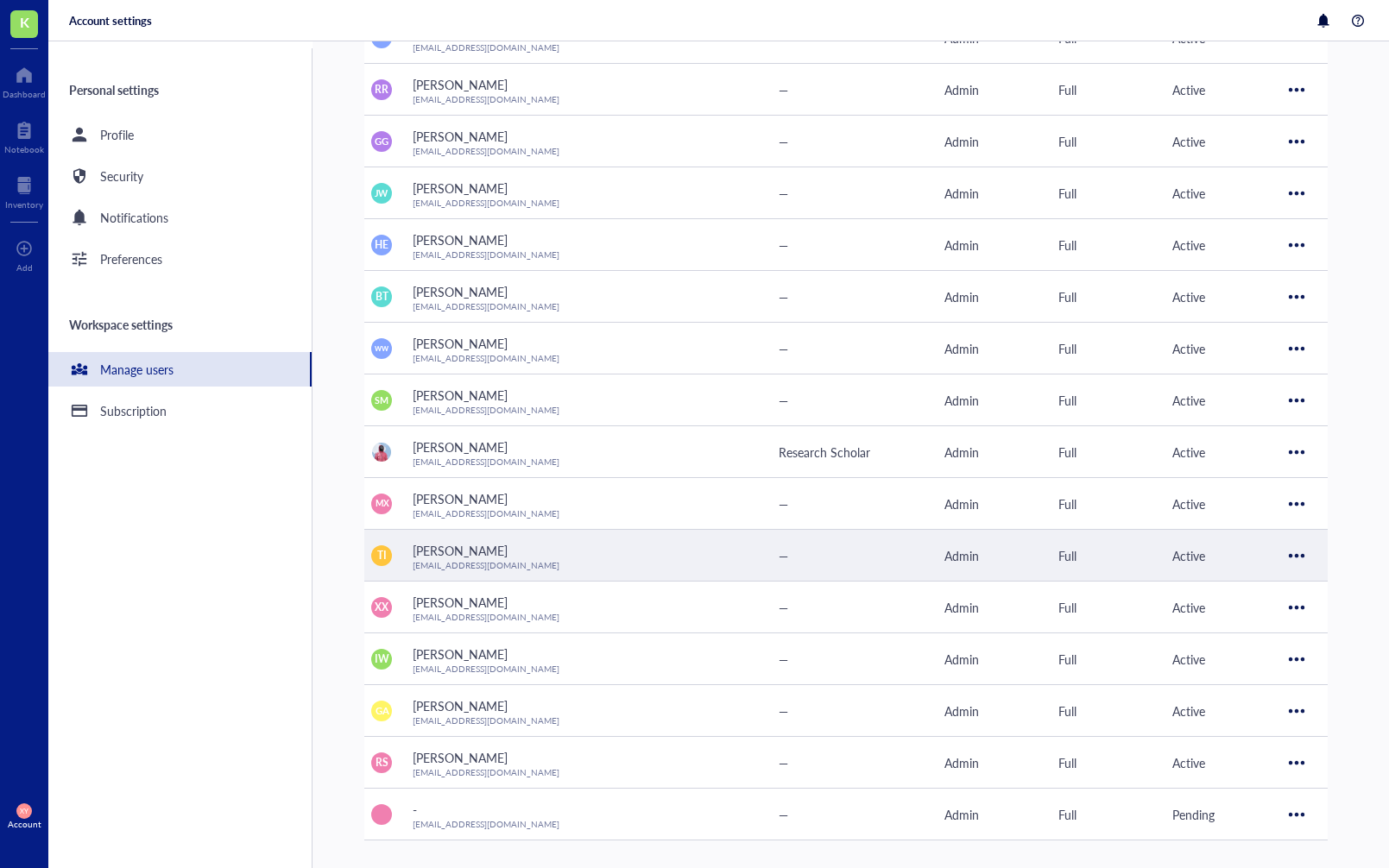
click at [1300, 559] on div at bounding box center [1296, 555] width 27 height 27
click at [1240, 615] on span "Deactivate user" at bounding box center [1244, 613] width 98 height 19
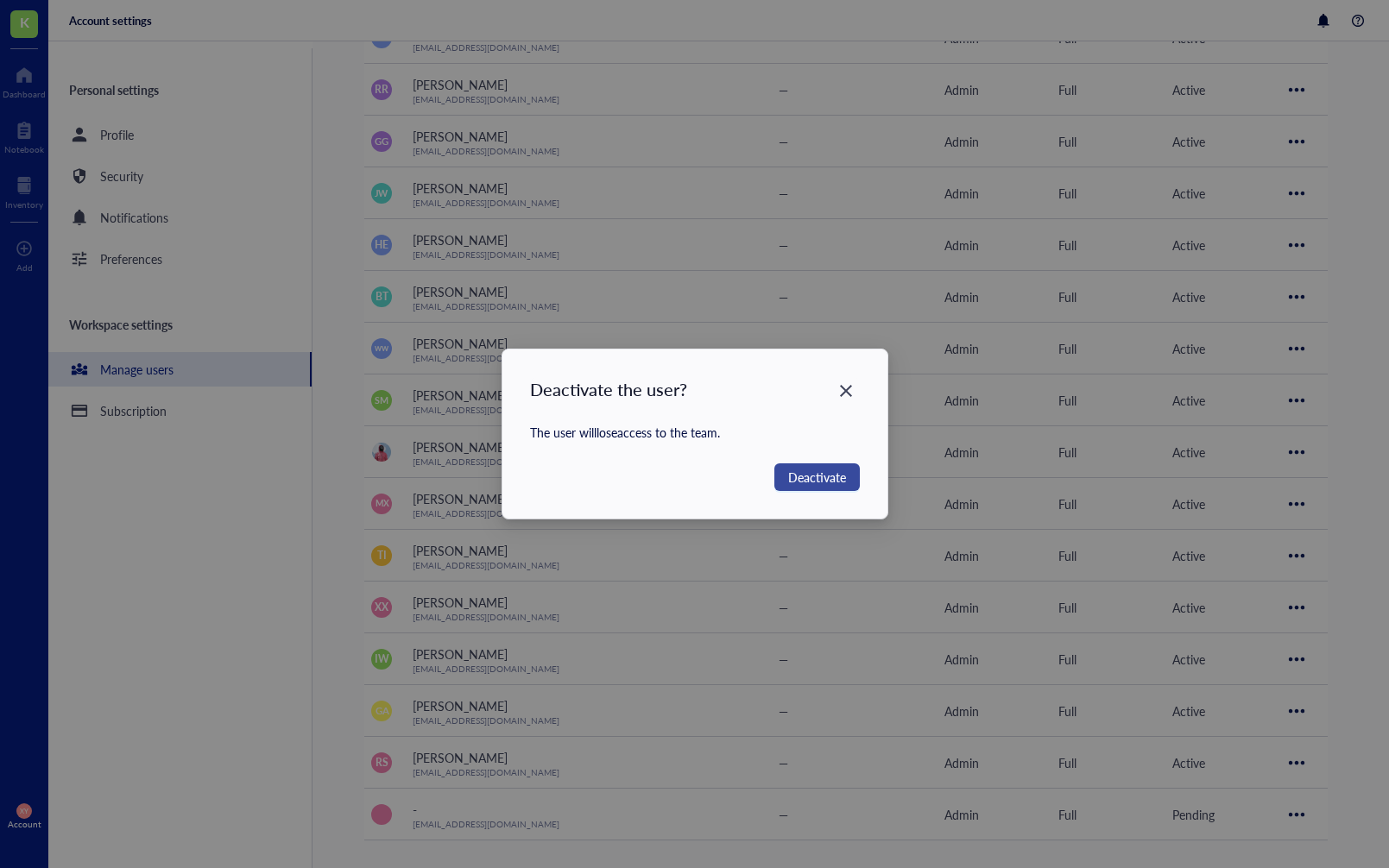
click at [820, 469] on span "Deactivate" at bounding box center [817, 477] width 58 height 19
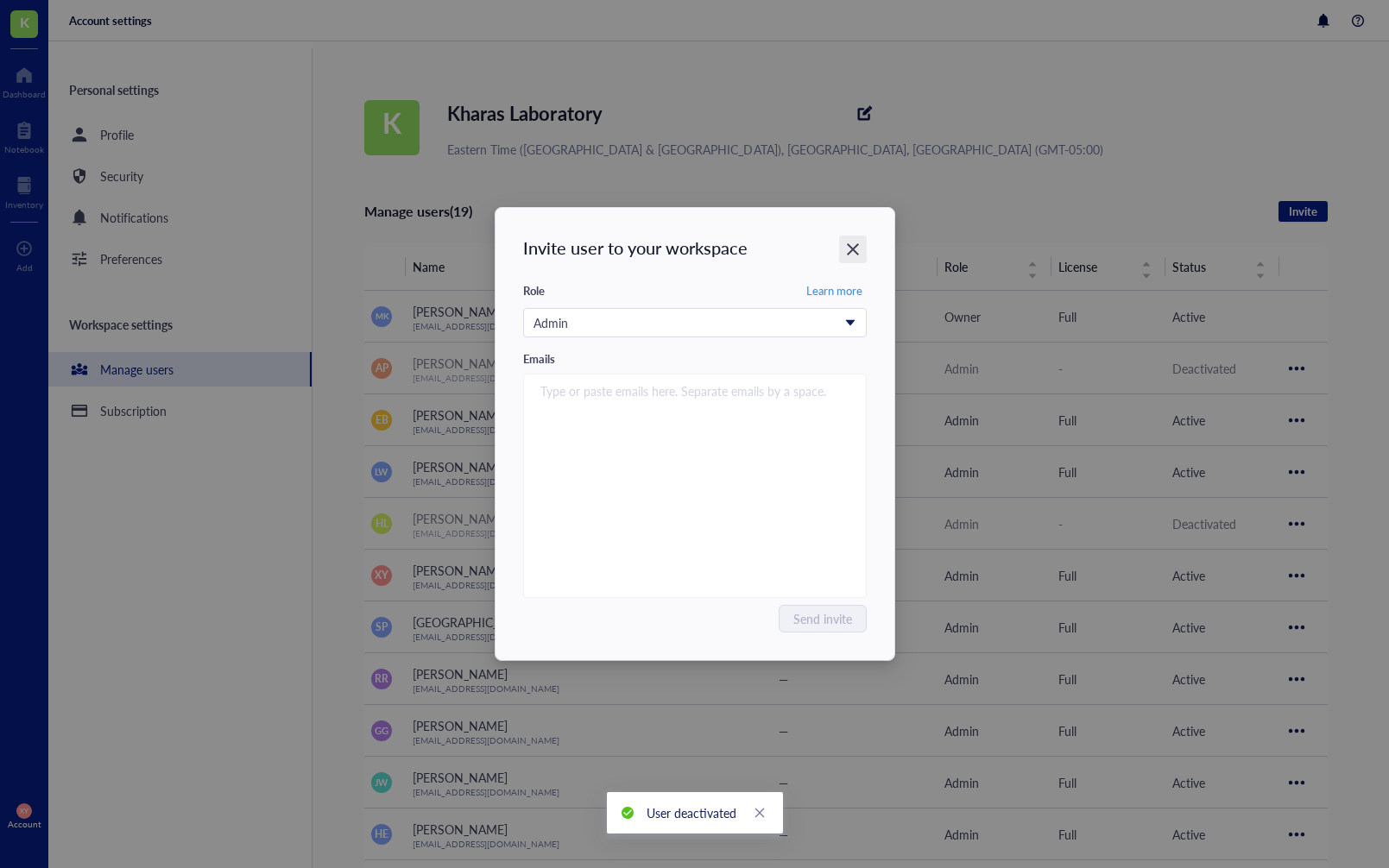
click at [848, 252] on icon "Close" at bounding box center [853, 250] width 12 height 12
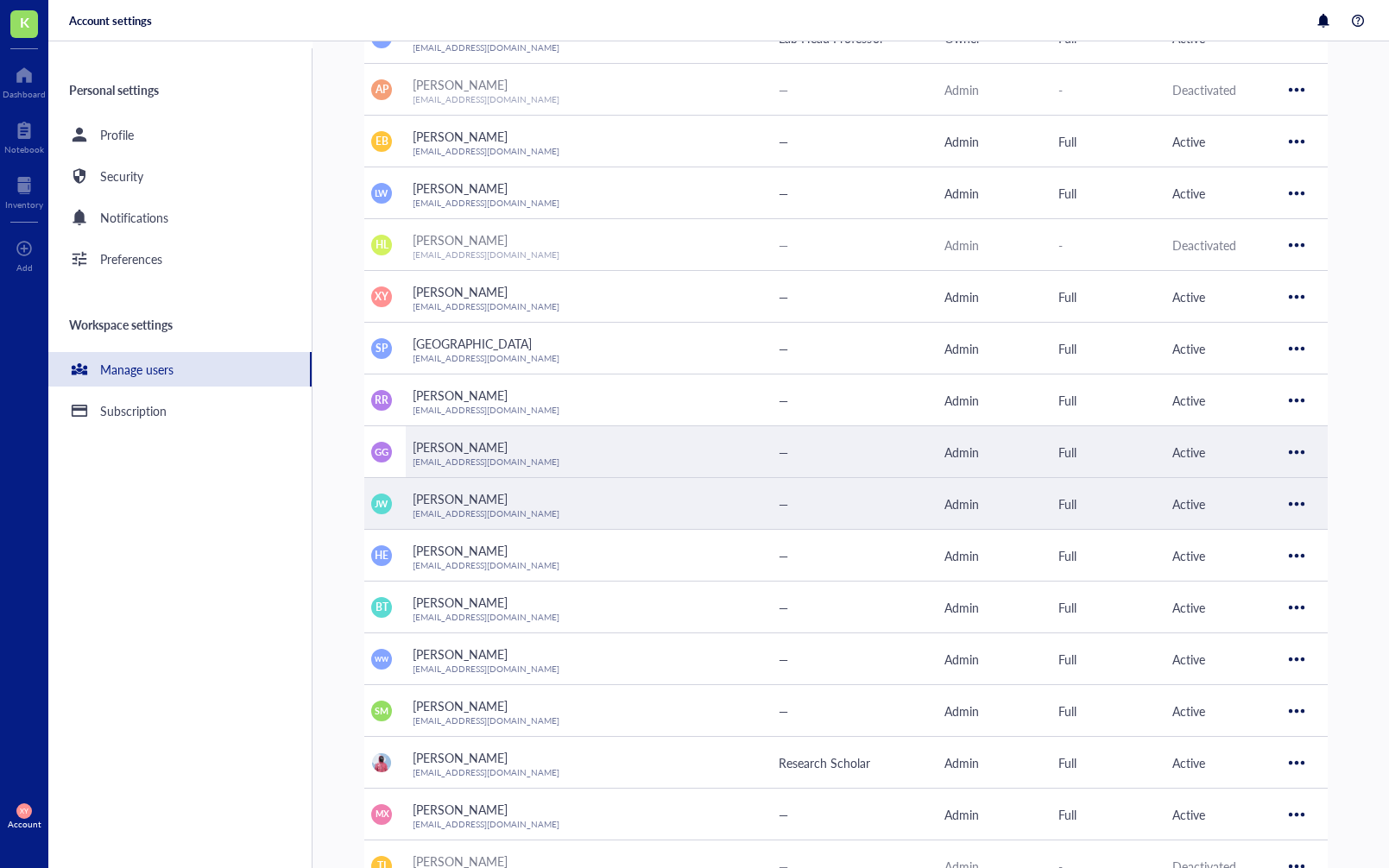
scroll to position [283, 0]
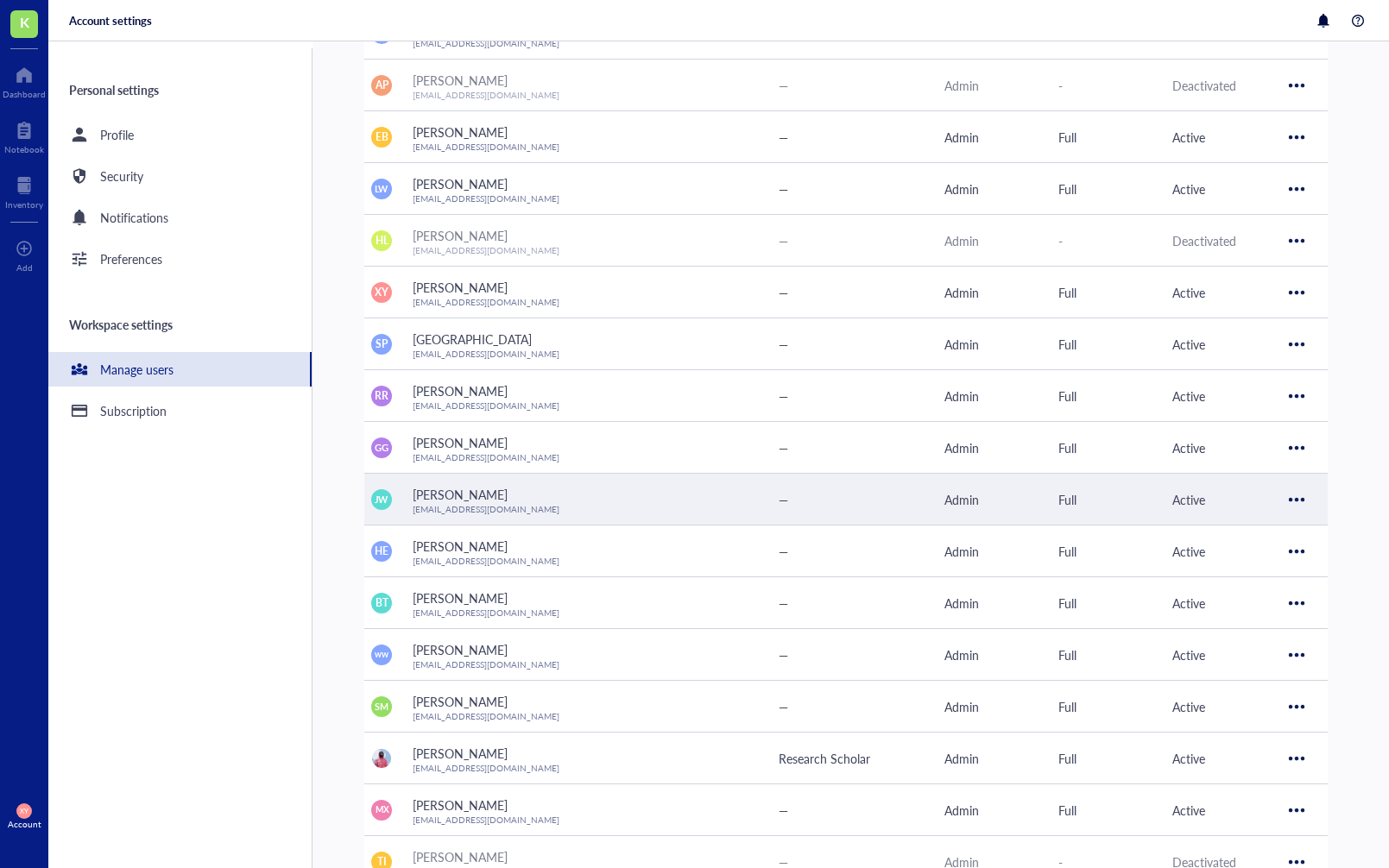
click at [1302, 498] on div at bounding box center [1296, 499] width 27 height 27
click at [1235, 560] on span "Deactivate user" at bounding box center [1244, 557] width 98 height 19
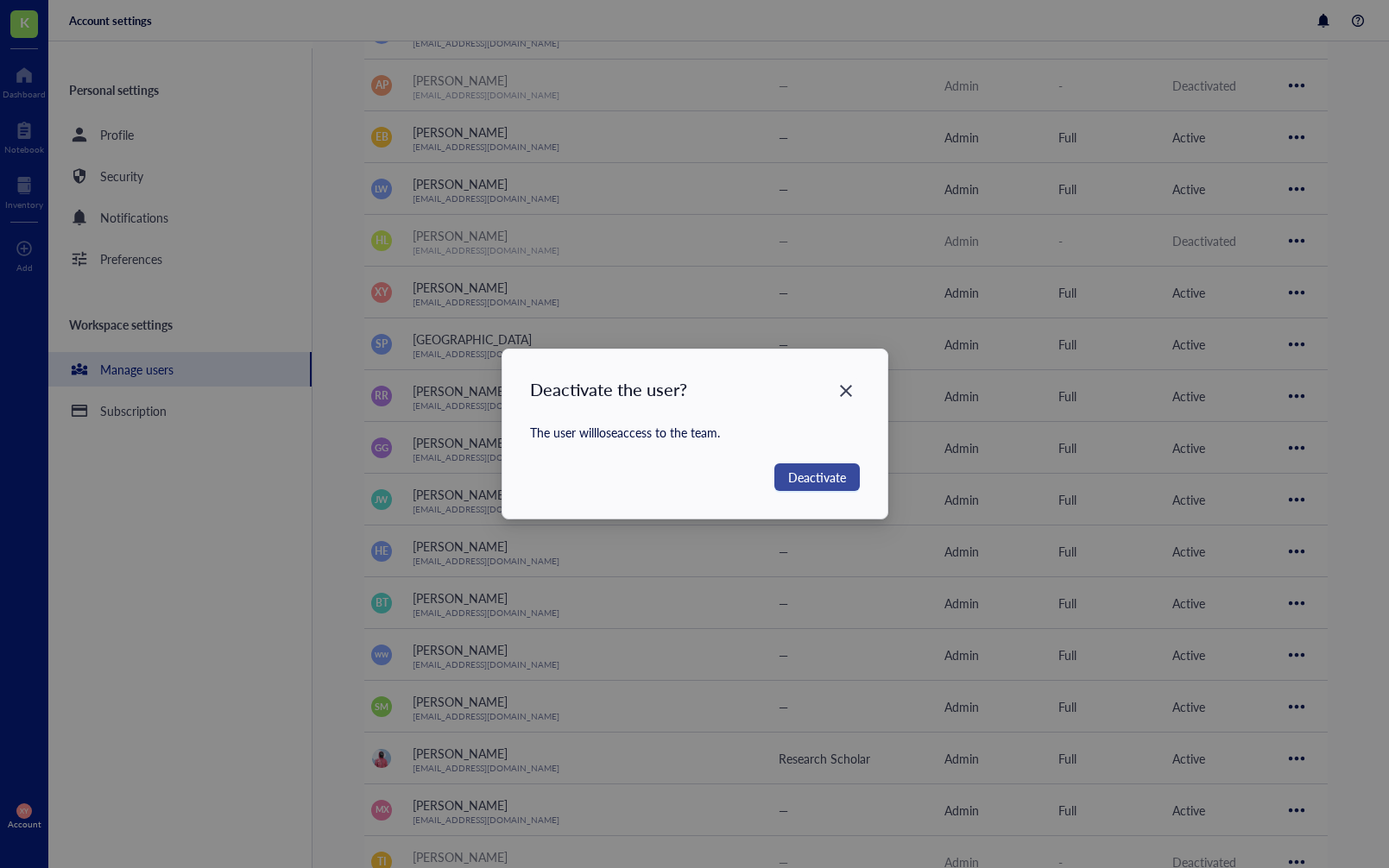
click at [813, 478] on span "Deactivate" at bounding box center [817, 477] width 58 height 19
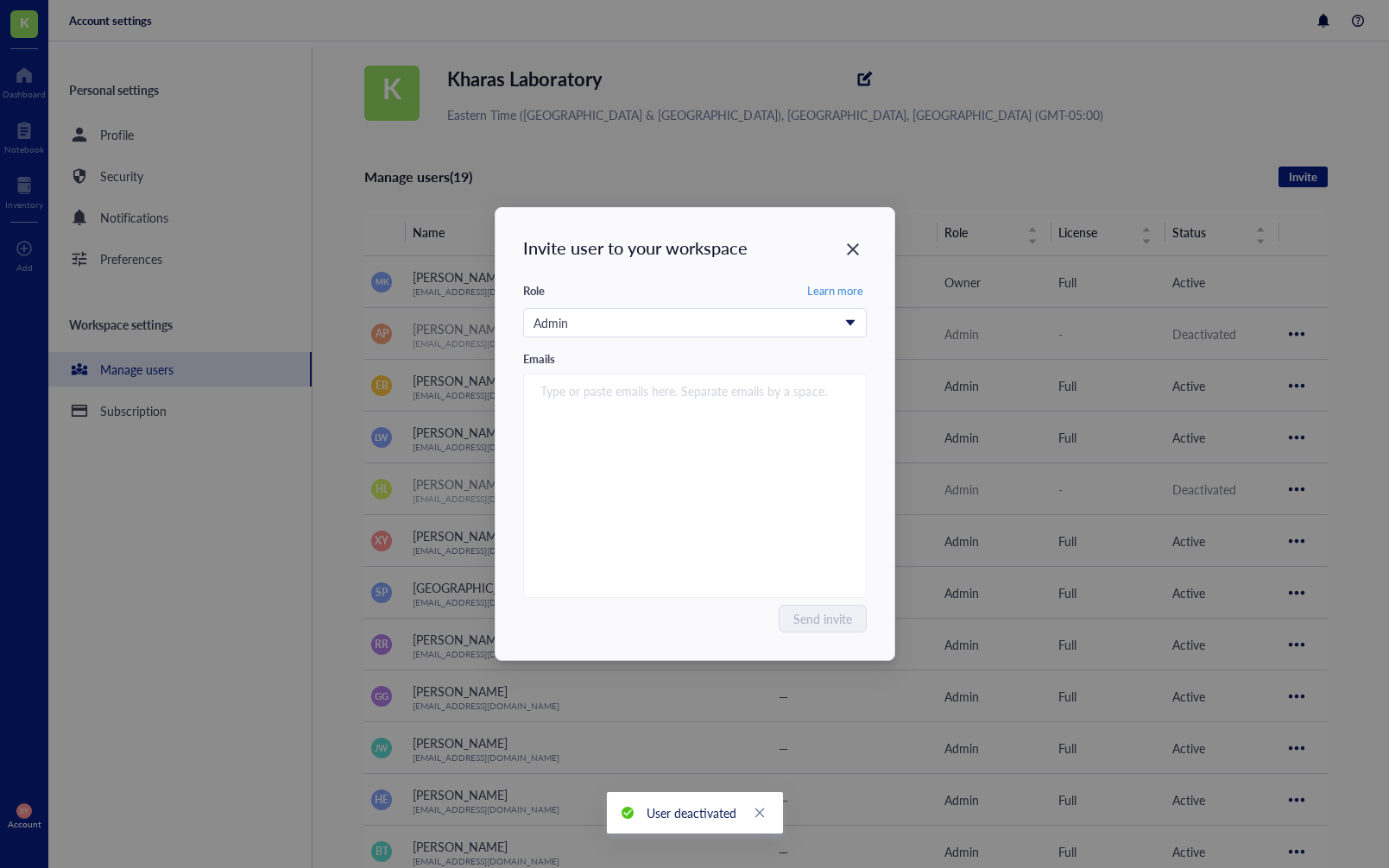
scroll to position [0, 0]
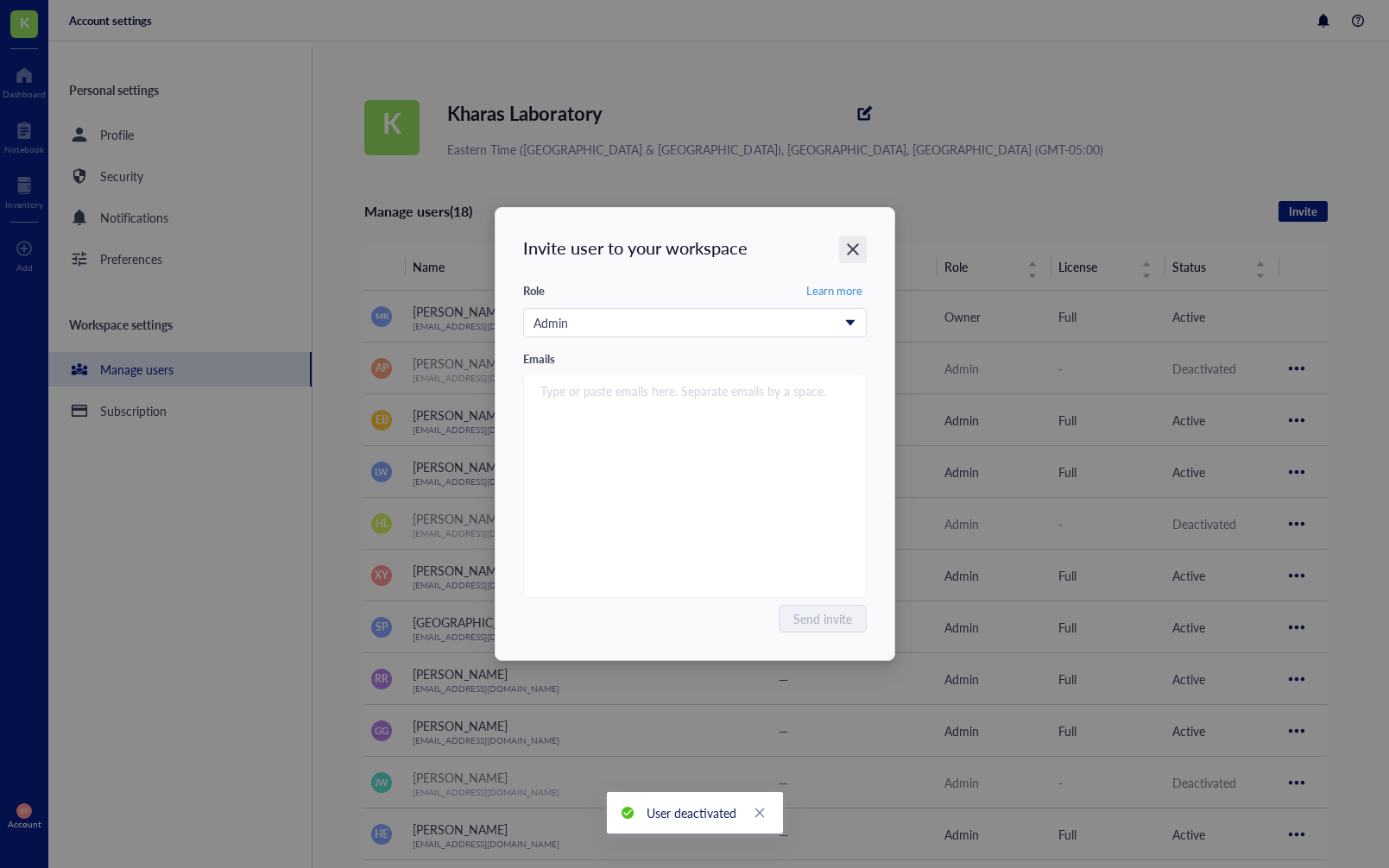
click at [854, 251] on icon "Close" at bounding box center [853, 250] width 12 height 12
